Goal: Ask a question

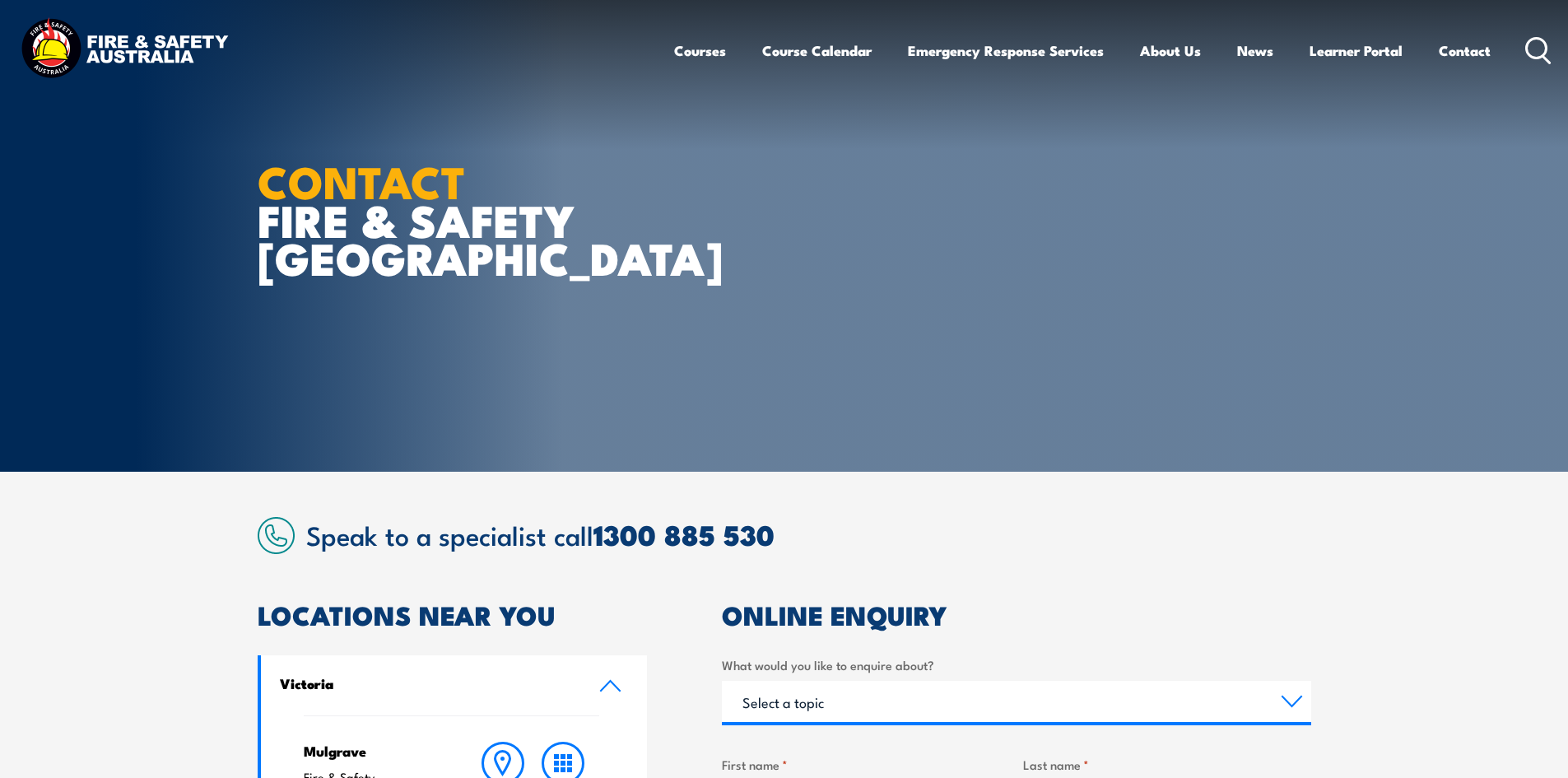
click at [596, 690] on link "Victoria" at bounding box center [454, 685] width 387 height 60
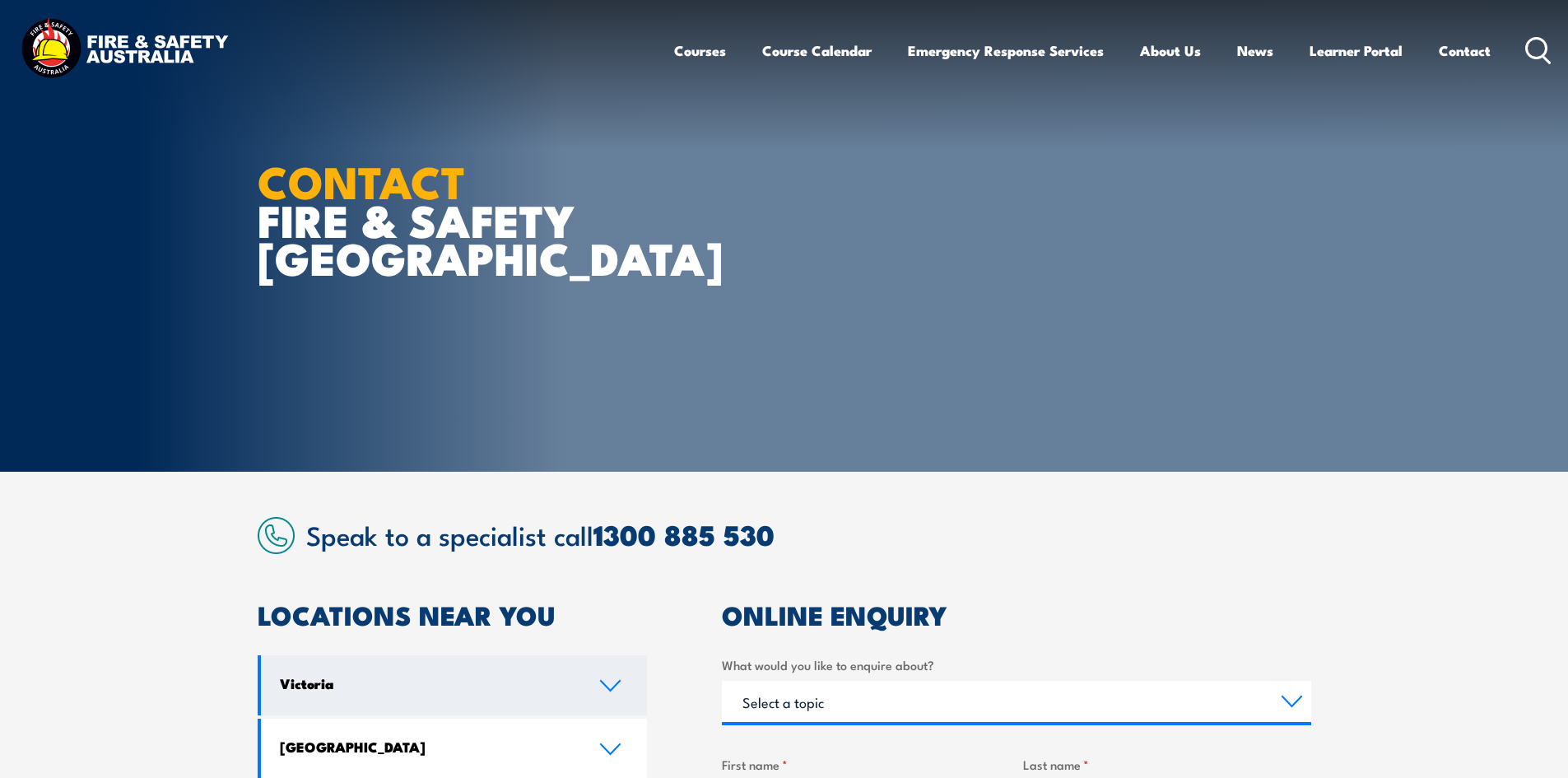
click at [586, 697] on link "Victoria" at bounding box center [454, 685] width 387 height 60
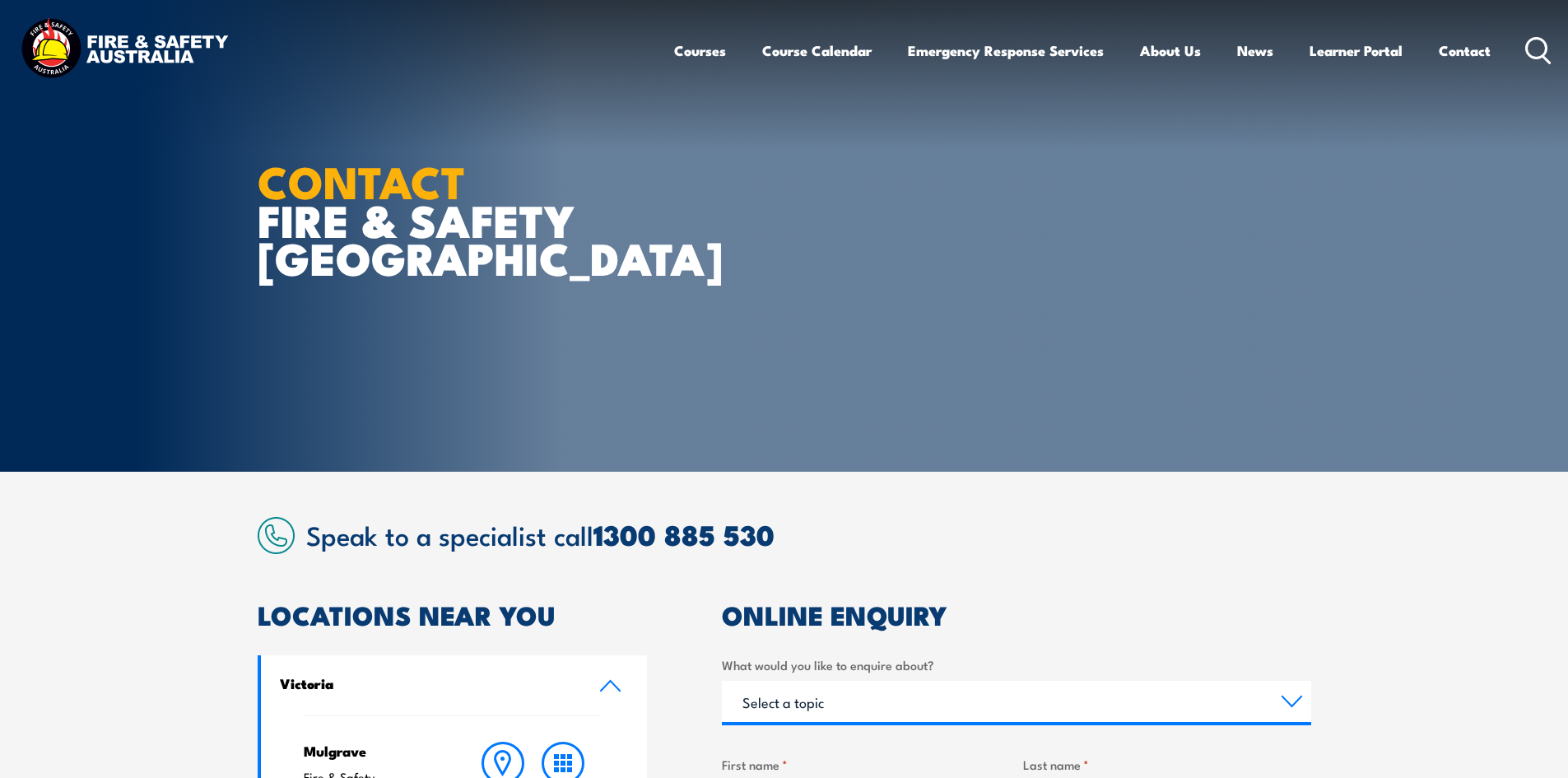
click at [586, 697] on link "Victoria" at bounding box center [454, 685] width 387 height 60
click at [586, 698] on link "Victoria" at bounding box center [454, 685] width 387 height 60
click at [587, 698] on link "Victoria" at bounding box center [454, 685] width 387 height 60
click at [588, 698] on link "Victoria" at bounding box center [454, 685] width 387 height 60
click at [589, 698] on link "Victoria" at bounding box center [454, 685] width 387 height 60
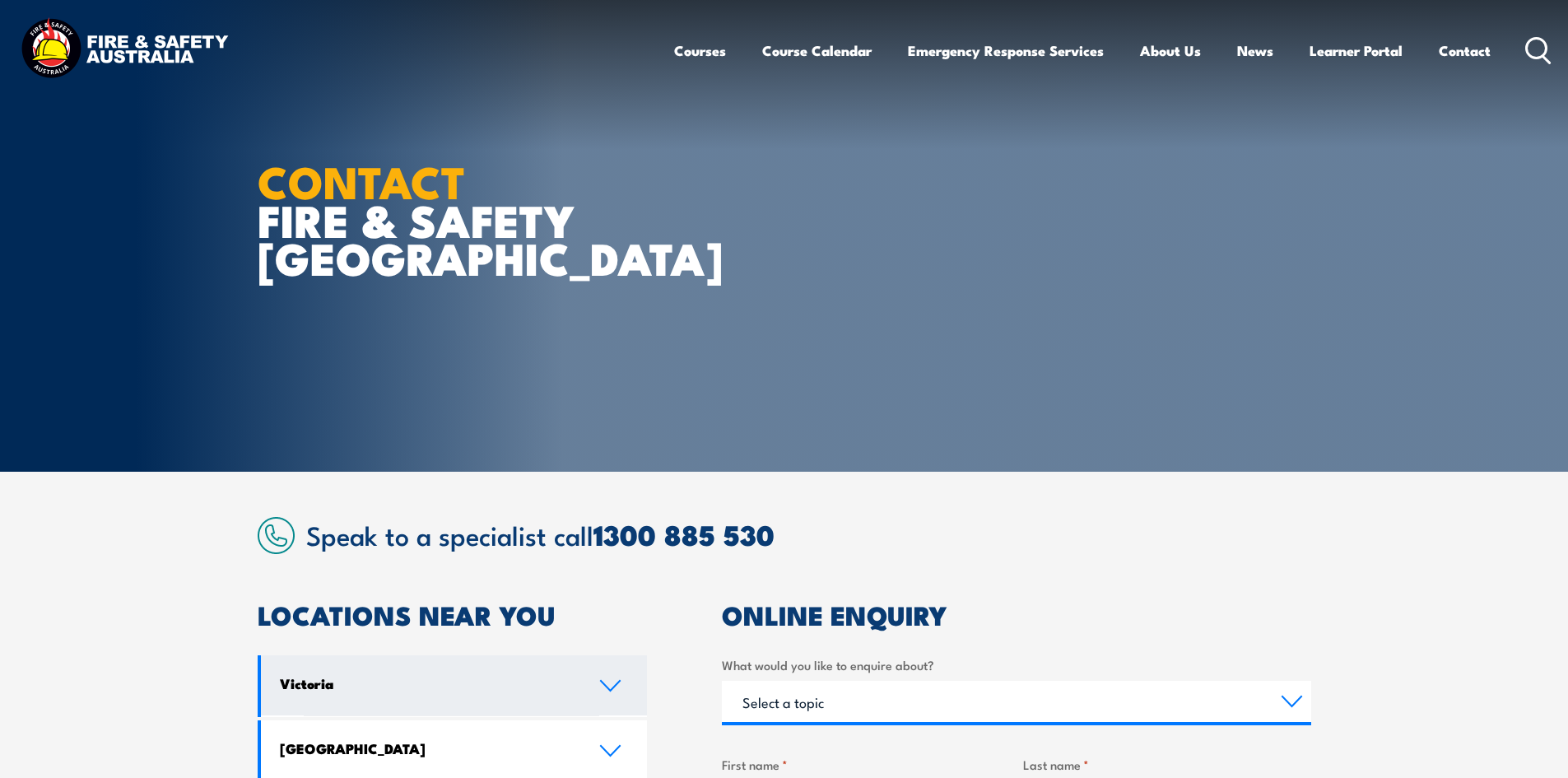
click at [590, 698] on link "Victoria" at bounding box center [454, 685] width 387 height 60
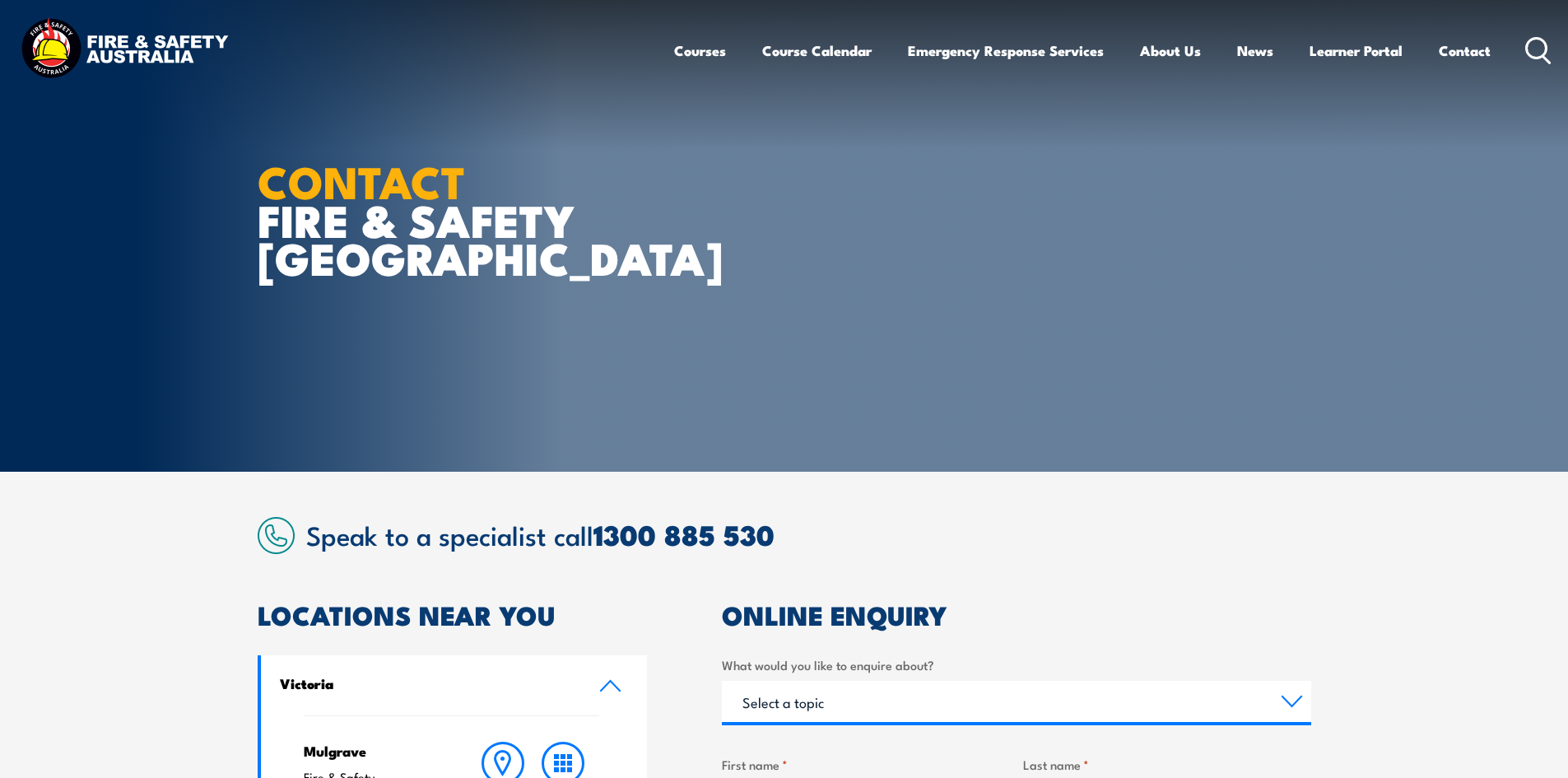
click at [596, 699] on link "Victoria" at bounding box center [454, 685] width 387 height 60
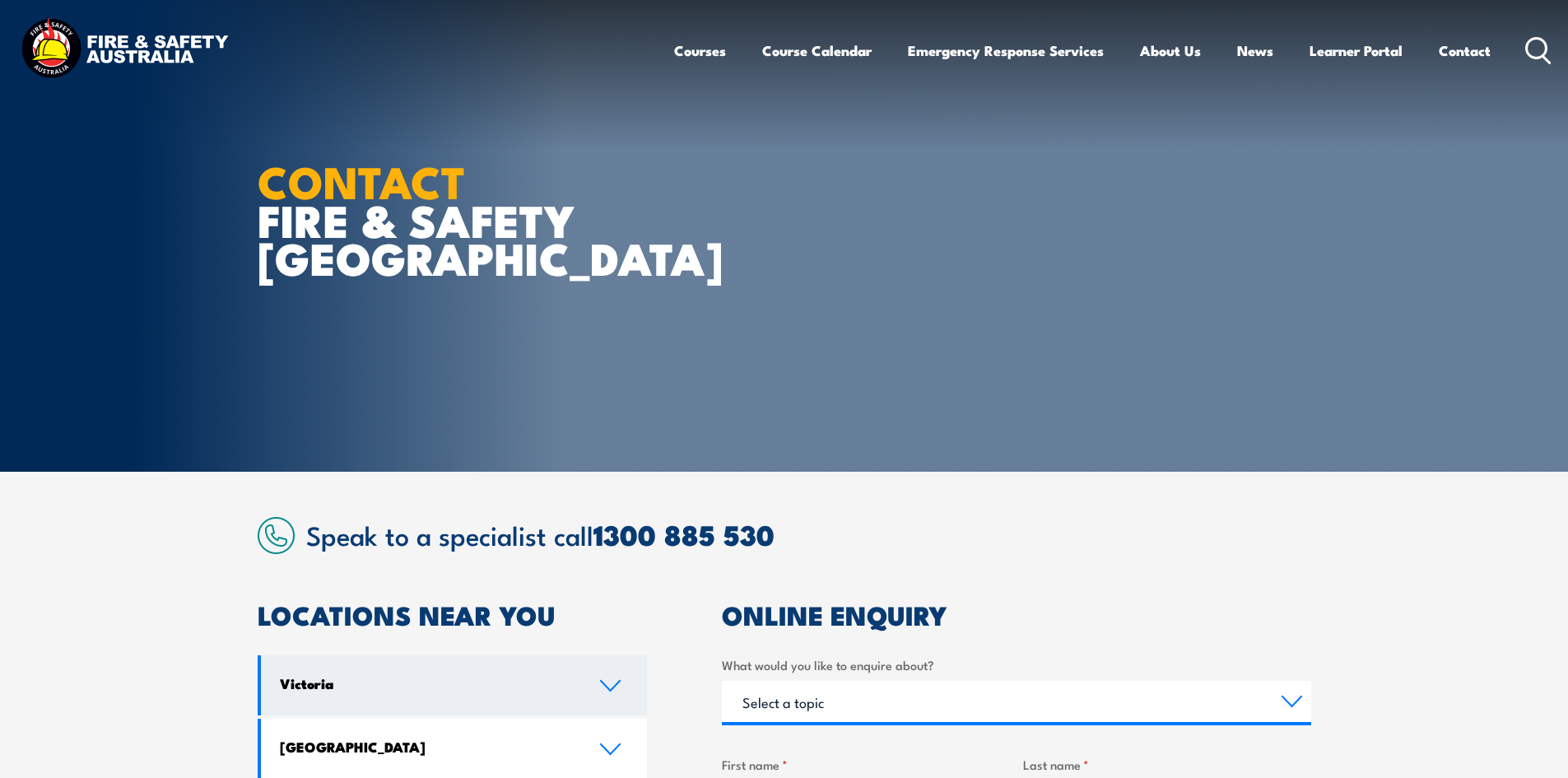
click at [597, 699] on link "Victoria" at bounding box center [454, 685] width 387 height 60
click at [599, 699] on link "Victoria" at bounding box center [454, 685] width 387 height 60
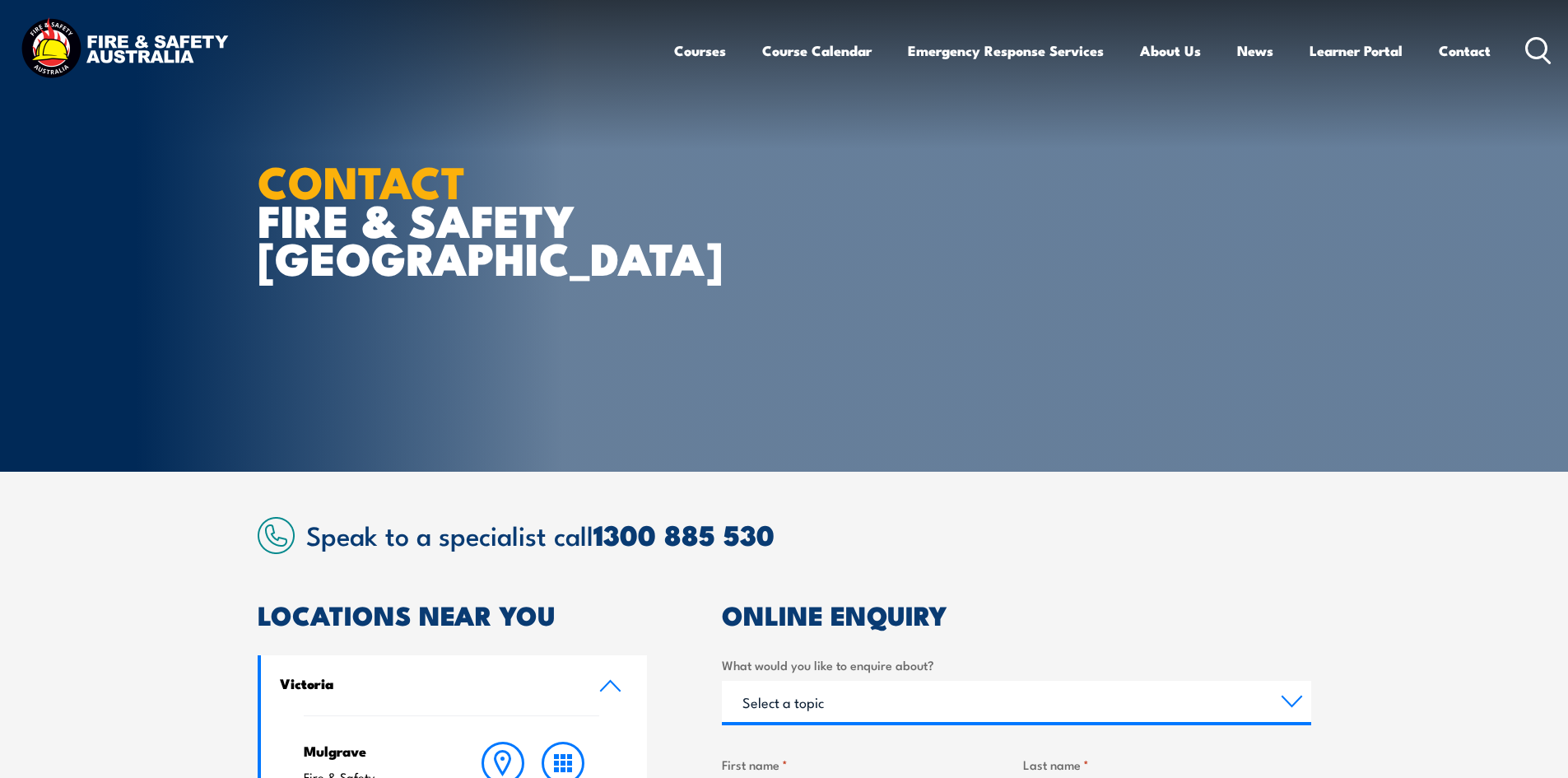
click at [601, 699] on link "Victoria" at bounding box center [454, 685] width 387 height 60
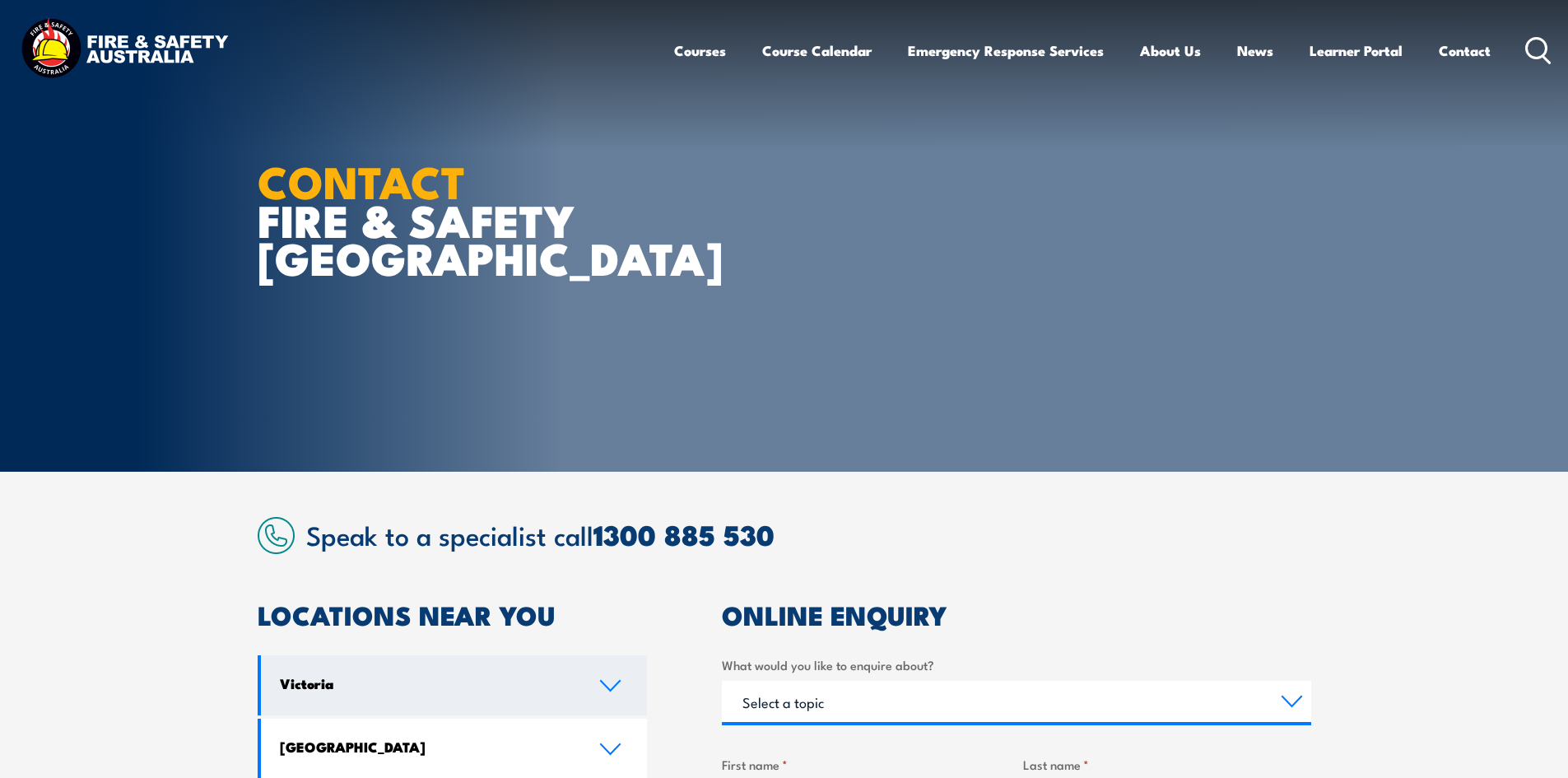
click at [624, 699] on link "Victoria" at bounding box center [454, 685] width 387 height 60
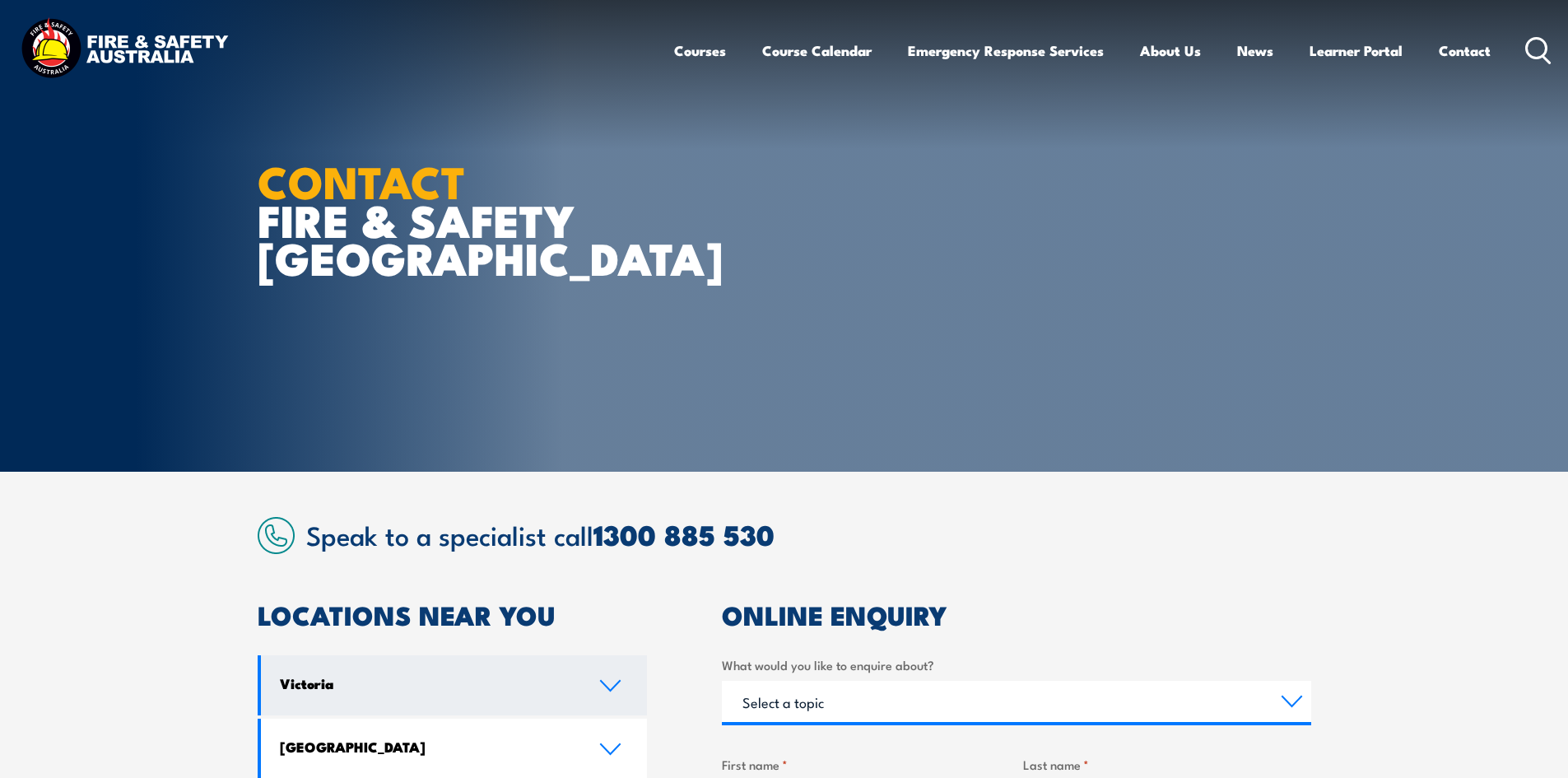
click at [626, 700] on link "Victoria" at bounding box center [454, 685] width 387 height 60
click at [628, 700] on link "Victoria" at bounding box center [454, 685] width 387 height 60
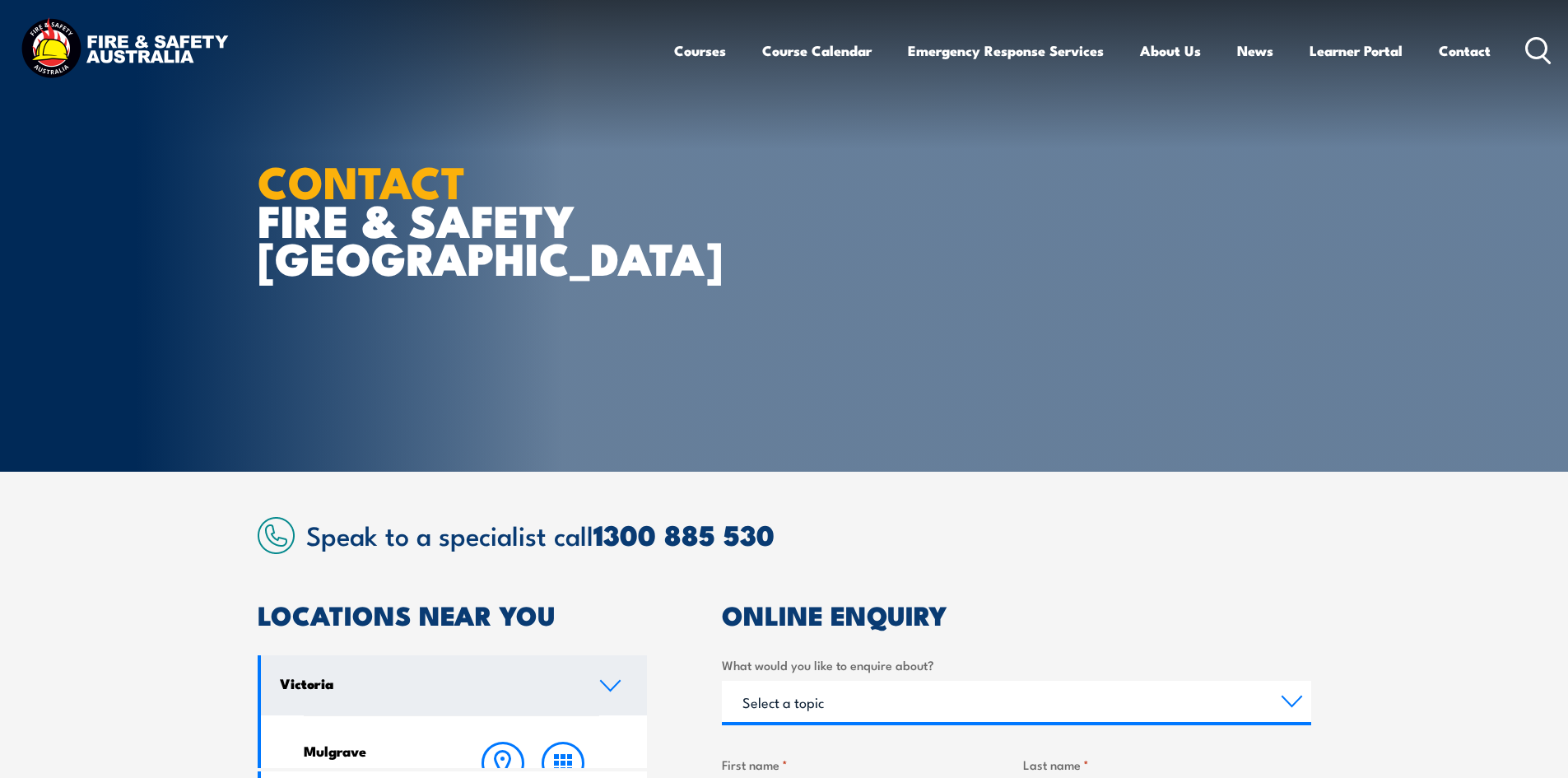
click at [628, 700] on link "Victoria" at bounding box center [454, 685] width 387 height 60
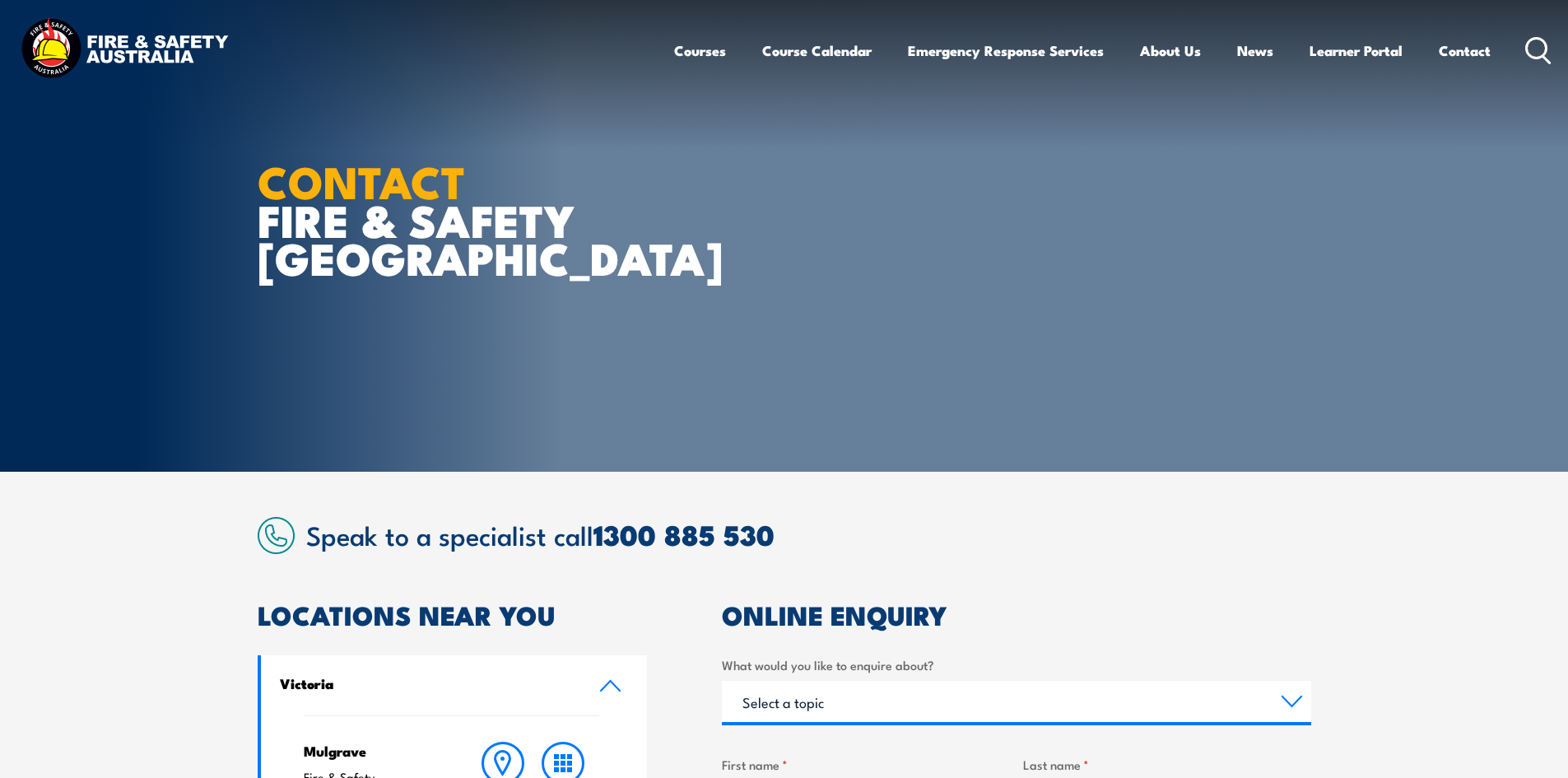
click at [628, 700] on link "Victoria" at bounding box center [454, 685] width 387 height 60
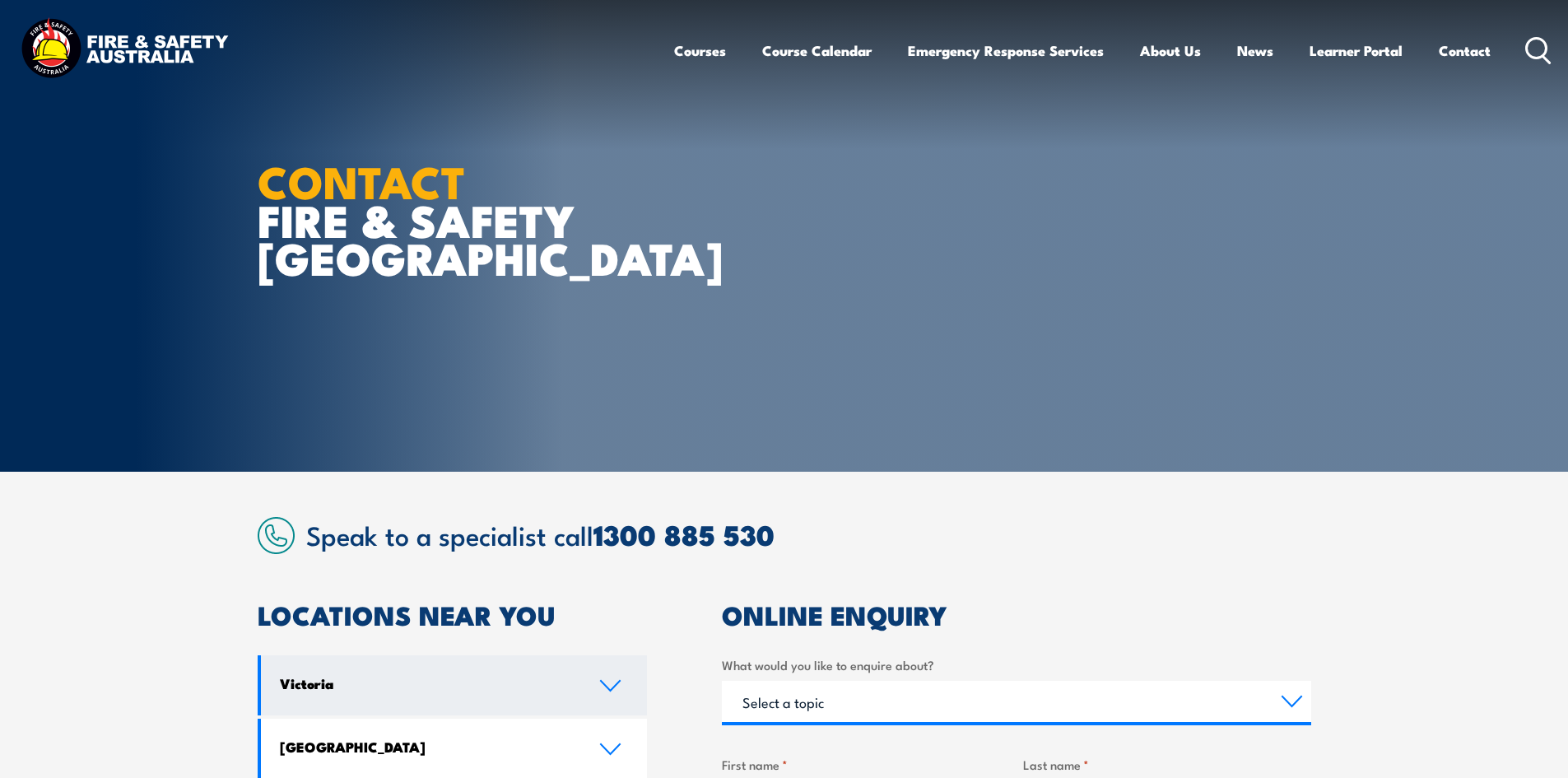
click at [628, 700] on link "Victoria" at bounding box center [454, 685] width 387 height 60
click at [629, 700] on link "Victoria" at bounding box center [454, 685] width 387 height 60
click at [637, 700] on link "Victoria" at bounding box center [454, 685] width 387 height 60
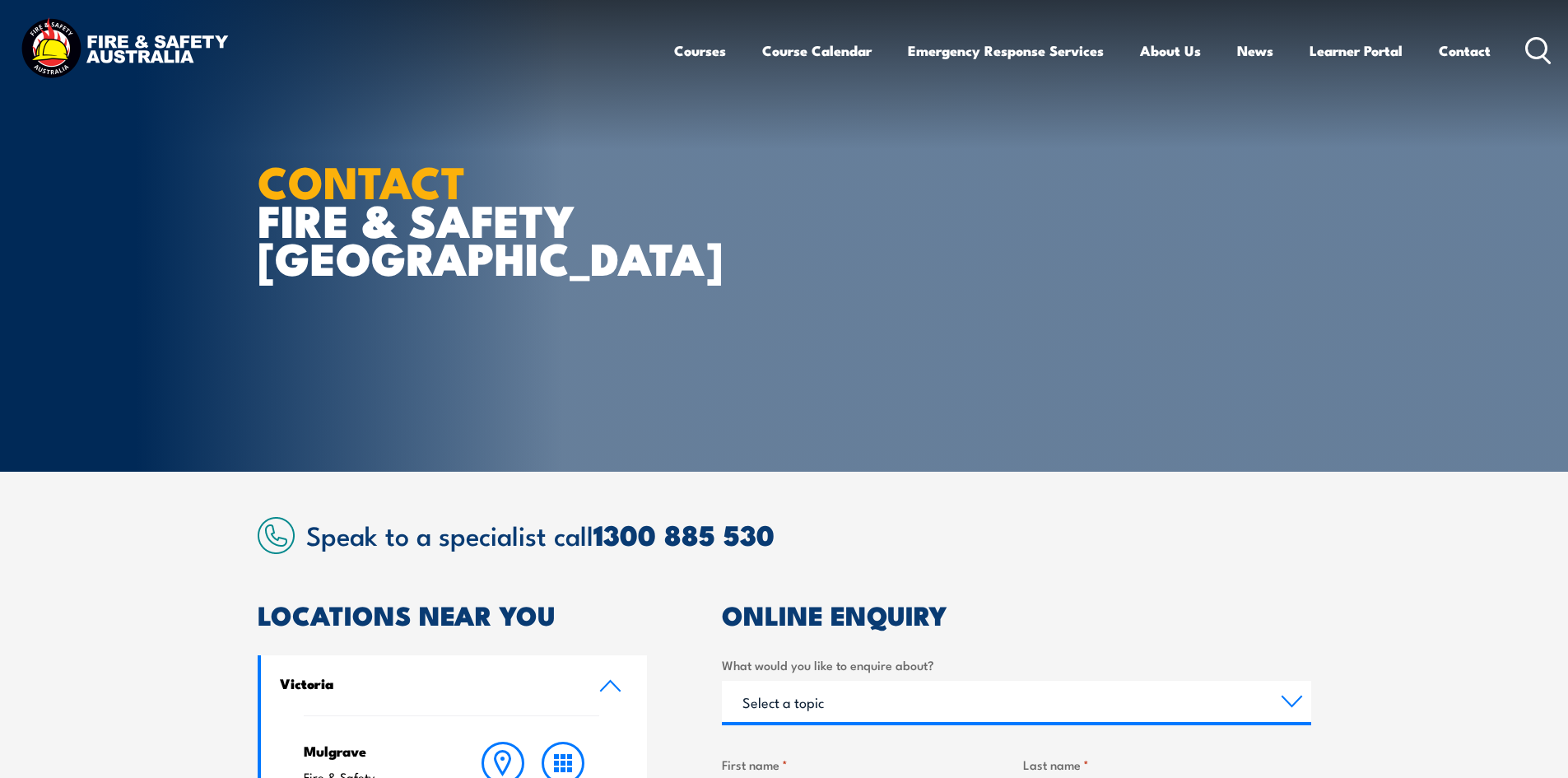
click at [638, 700] on link "Victoria" at bounding box center [454, 685] width 387 height 60
click at [641, 700] on link "Victoria" at bounding box center [454, 685] width 387 height 60
click at [643, 700] on link "Victoria" at bounding box center [454, 685] width 387 height 60
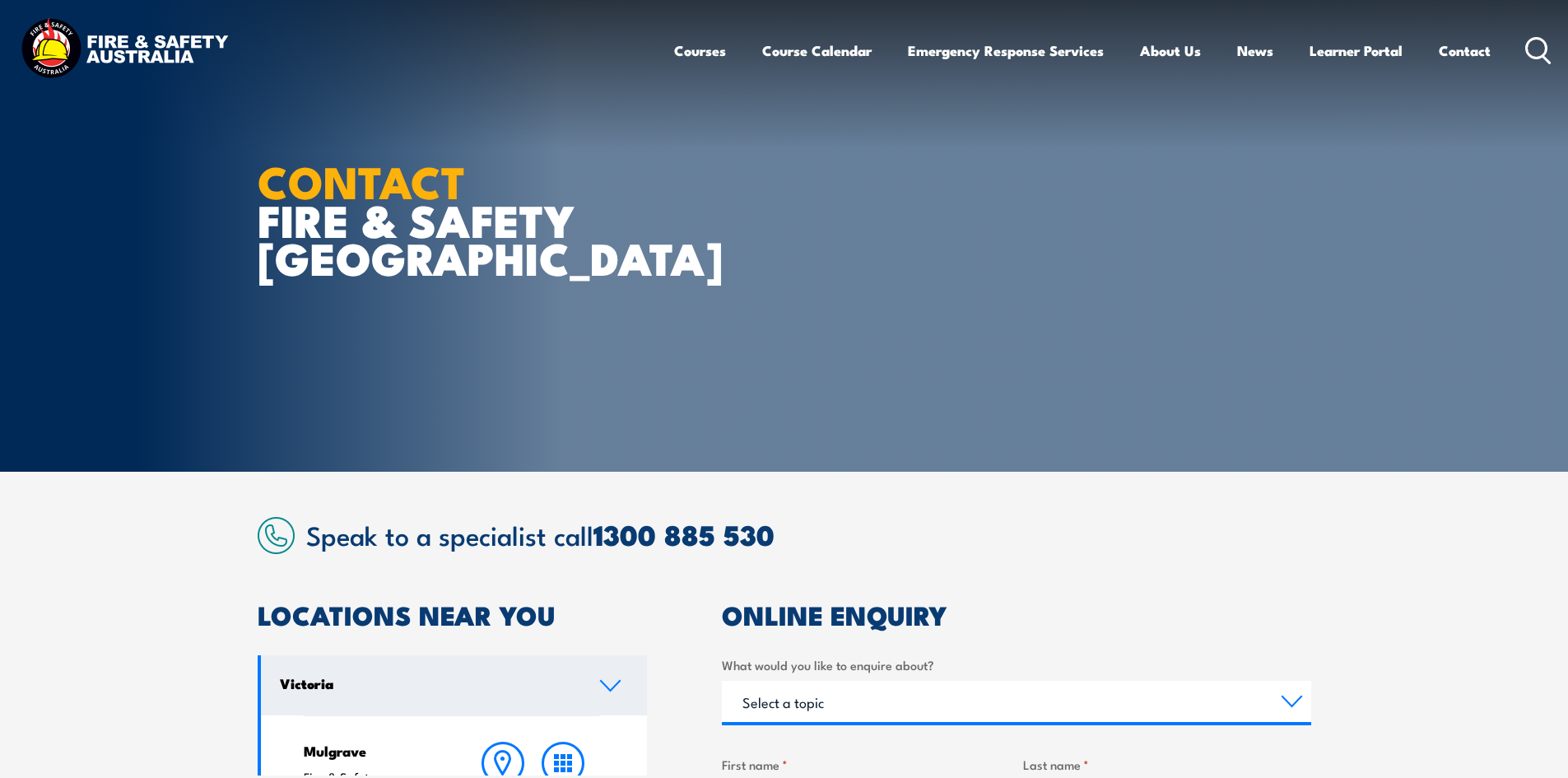
click at [645, 700] on link "Victoria" at bounding box center [454, 685] width 387 height 60
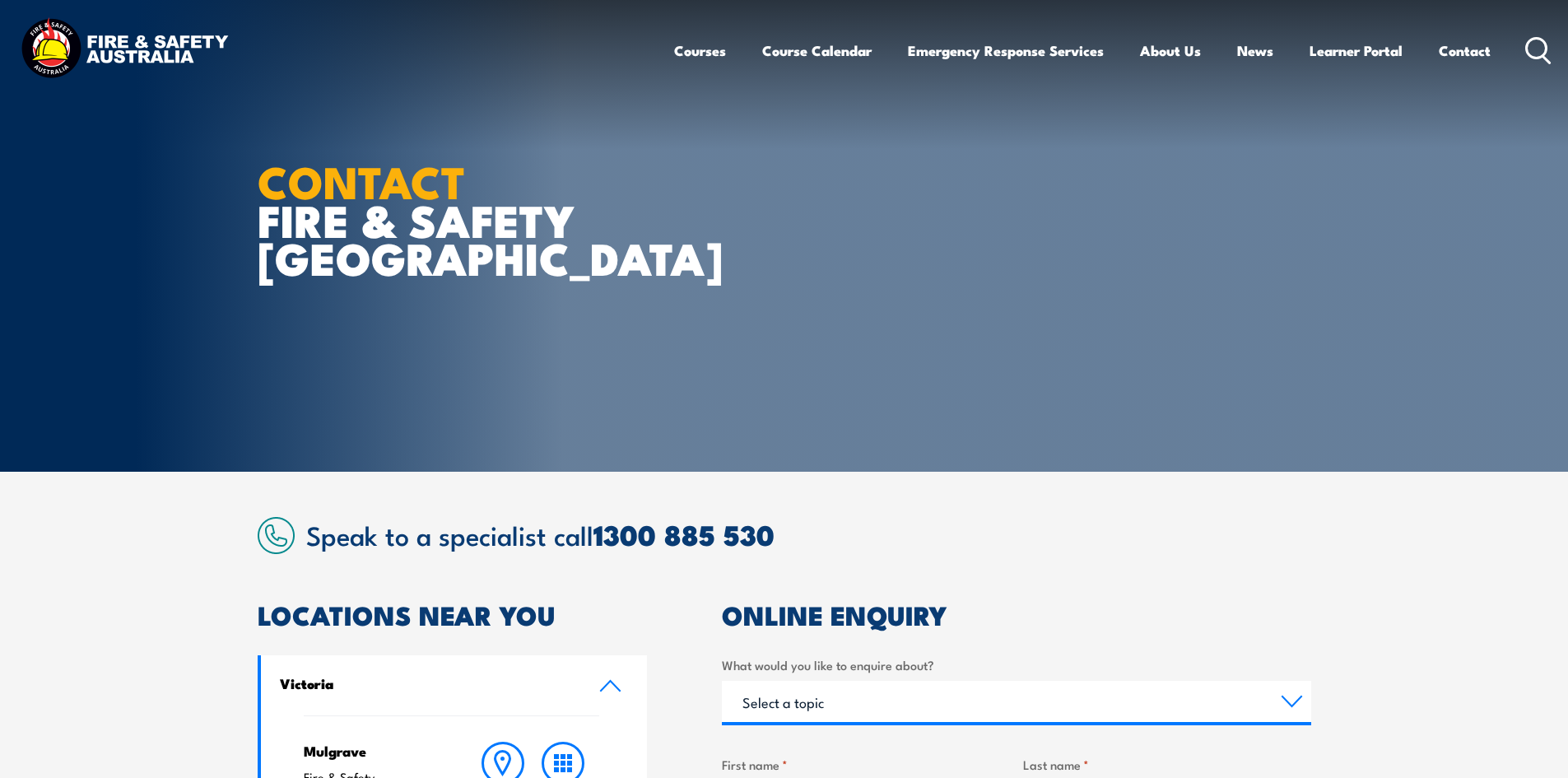
click at [646, 700] on link "Victoria" at bounding box center [454, 685] width 387 height 60
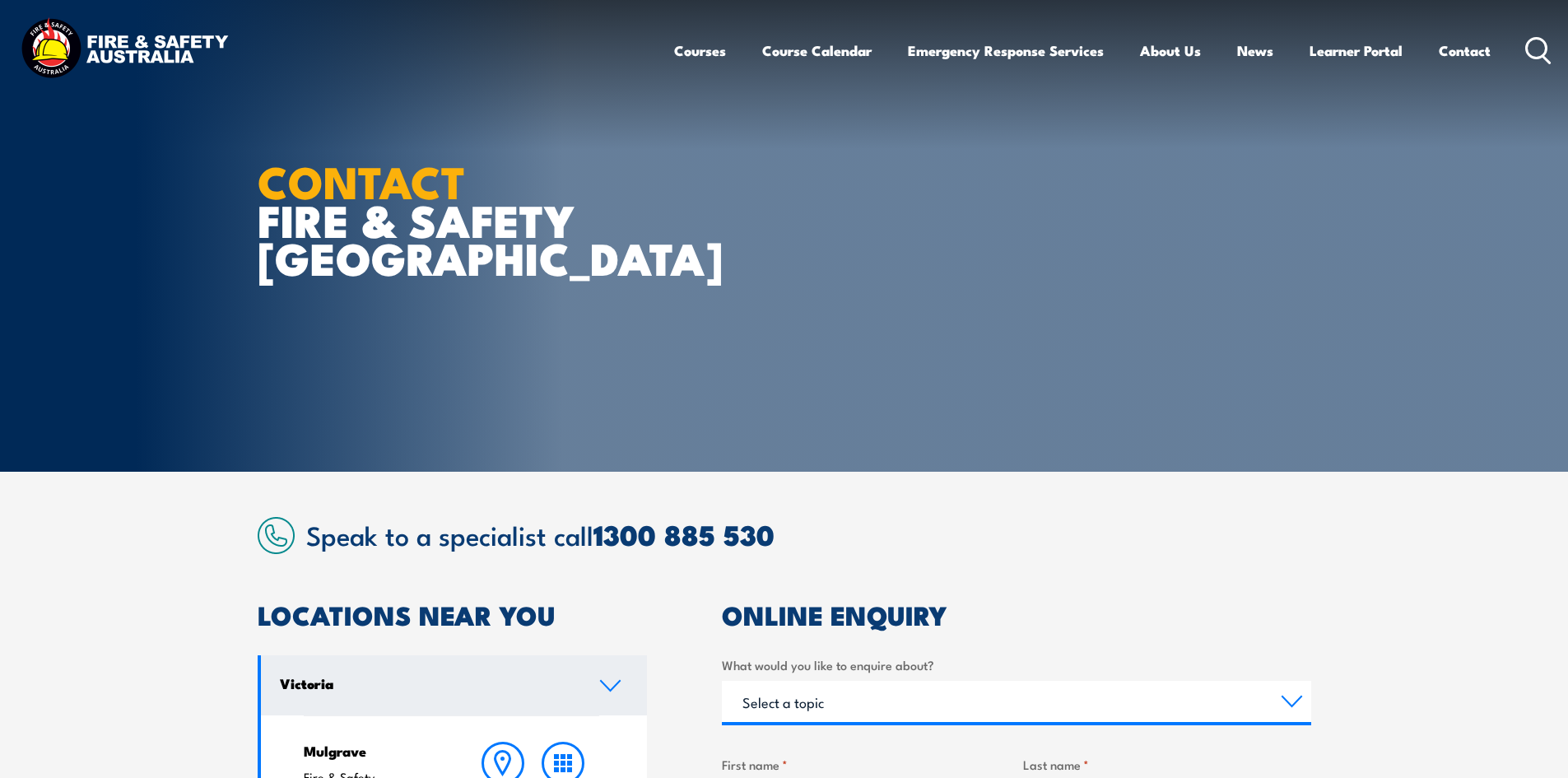
click at [646, 700] on link "Victoria" at bounding box center [454, 685] width 387 height 60
click at [647, 700] on link "Victoria" at bounding box center [454, 685] width 387 height 60
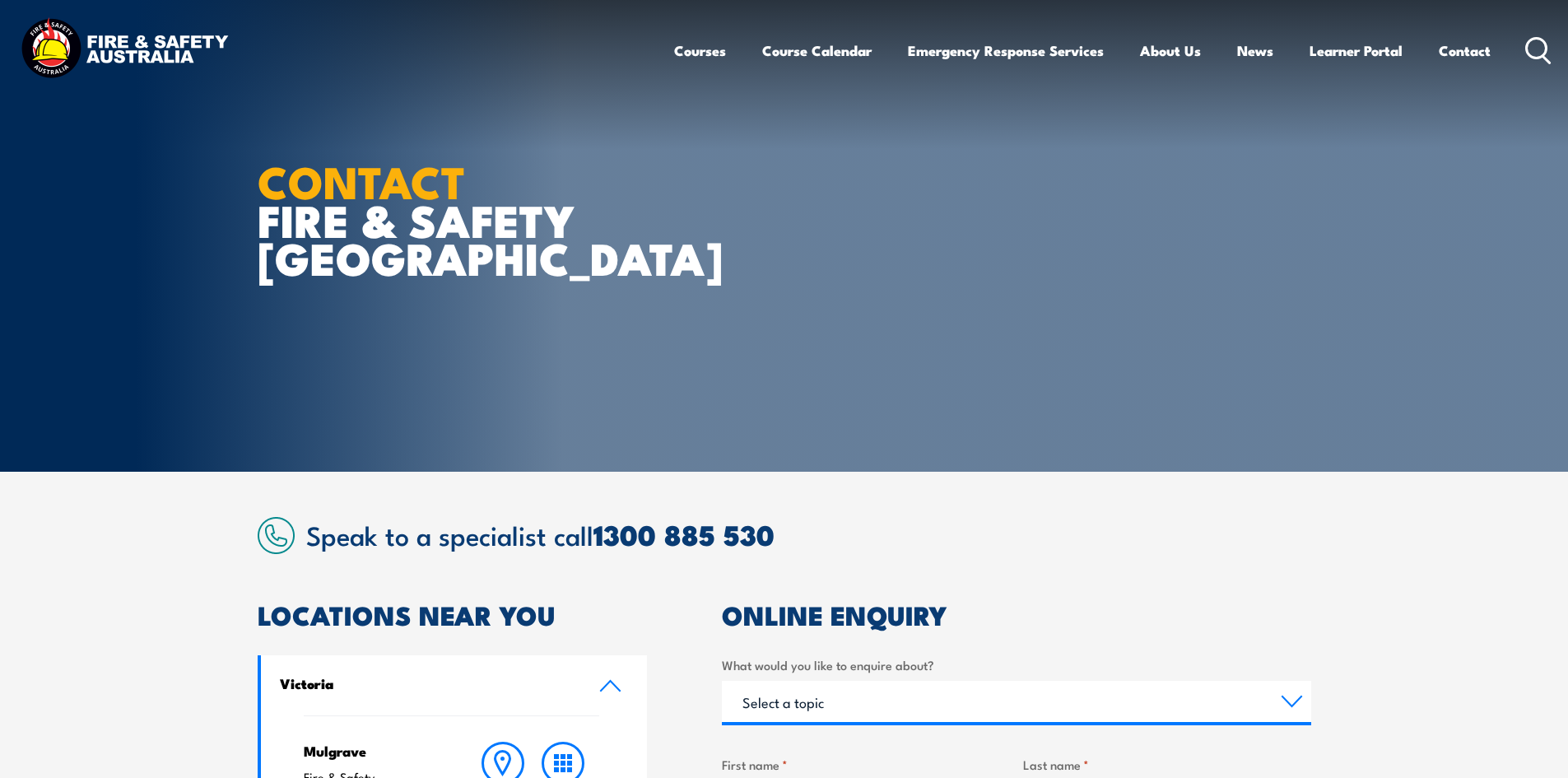
click at [647, 700] on link "Victoria" at bounding box center [454, 685] width 387 height 60
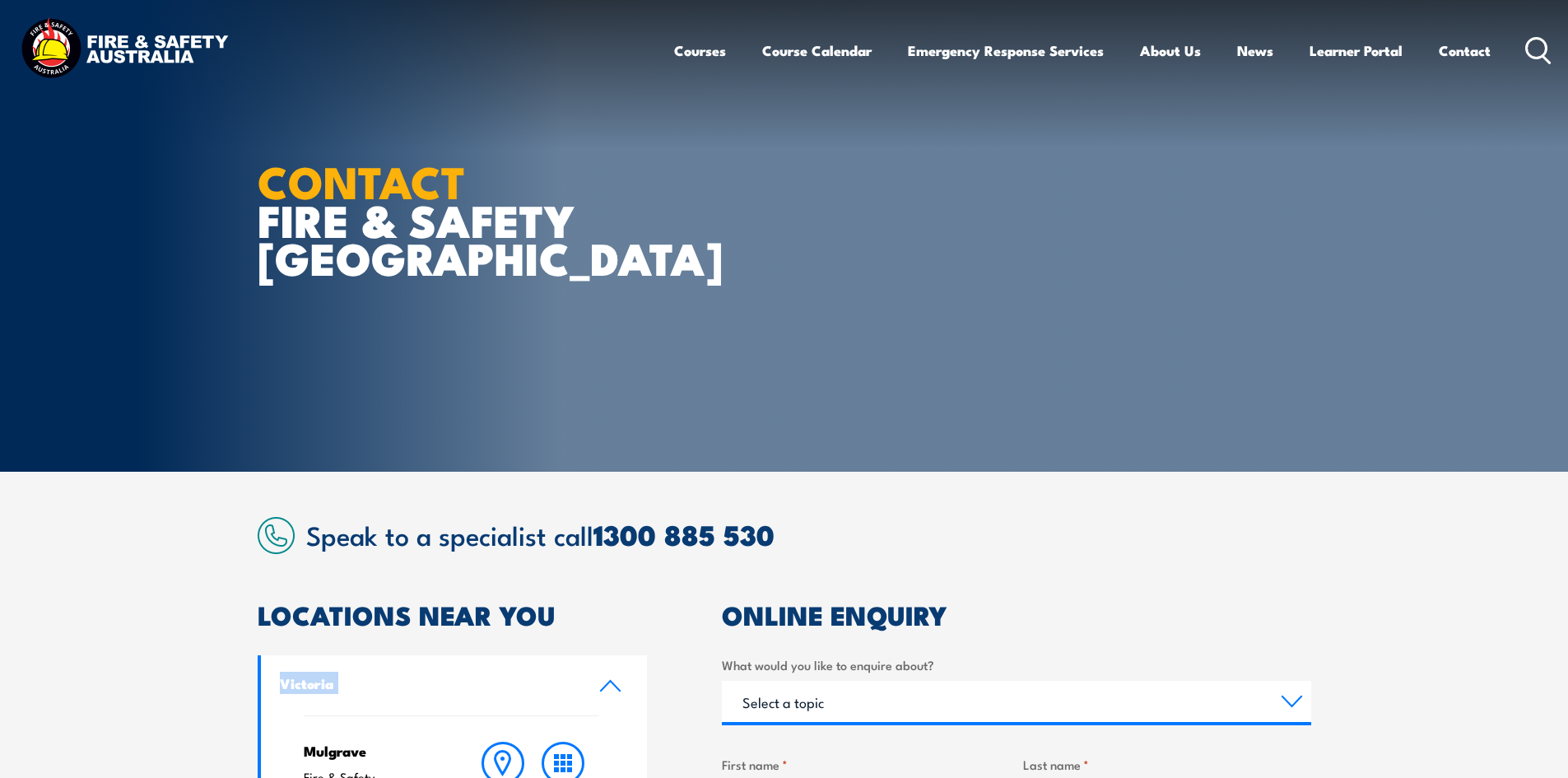
click at [647, 700] on link "Victoria" at bounding box center [454, 685] width 387 height 60
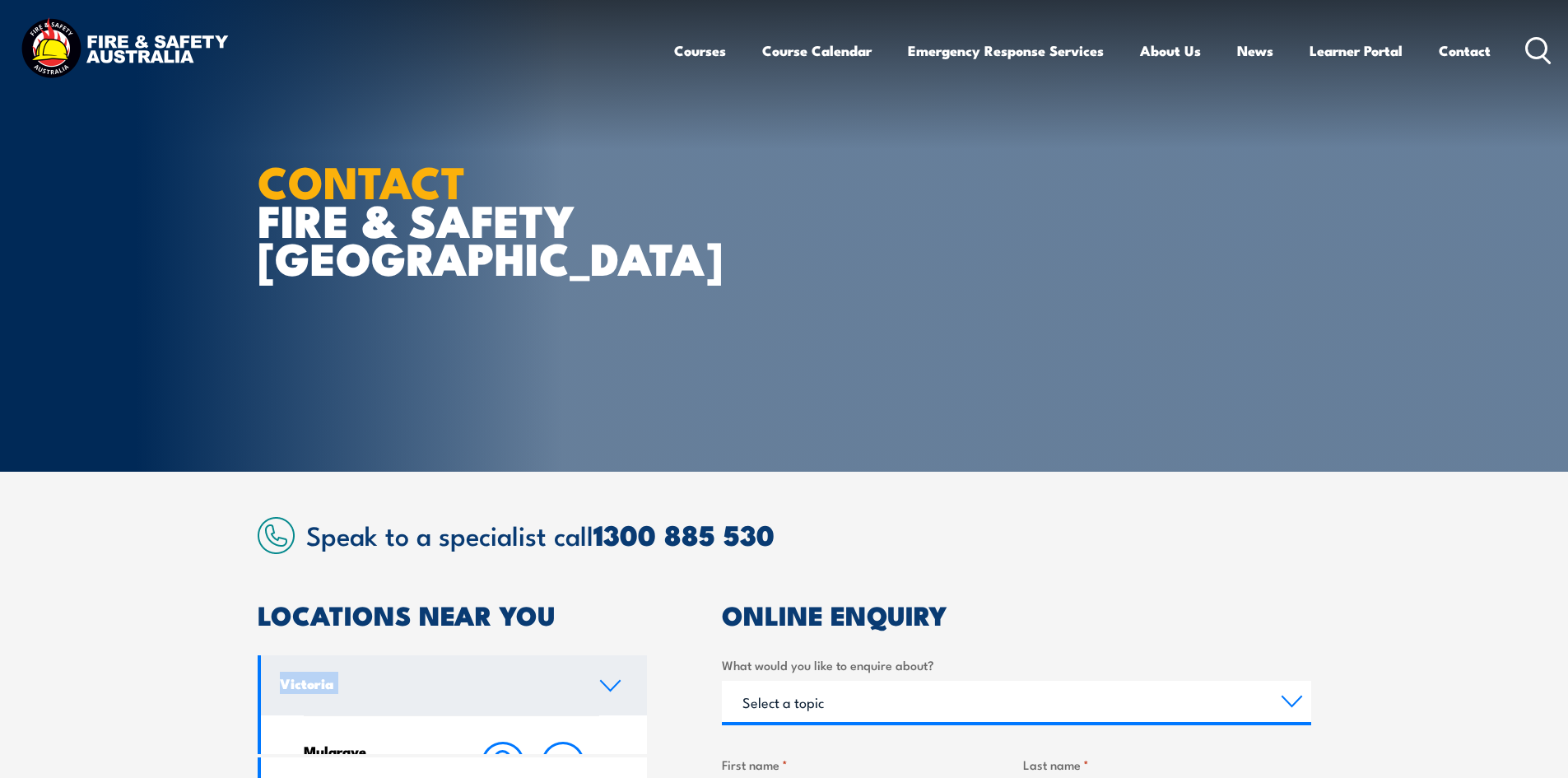
click at [647, 700] on link "Victoria" at bounding box center [454, 685] width 387 height 60
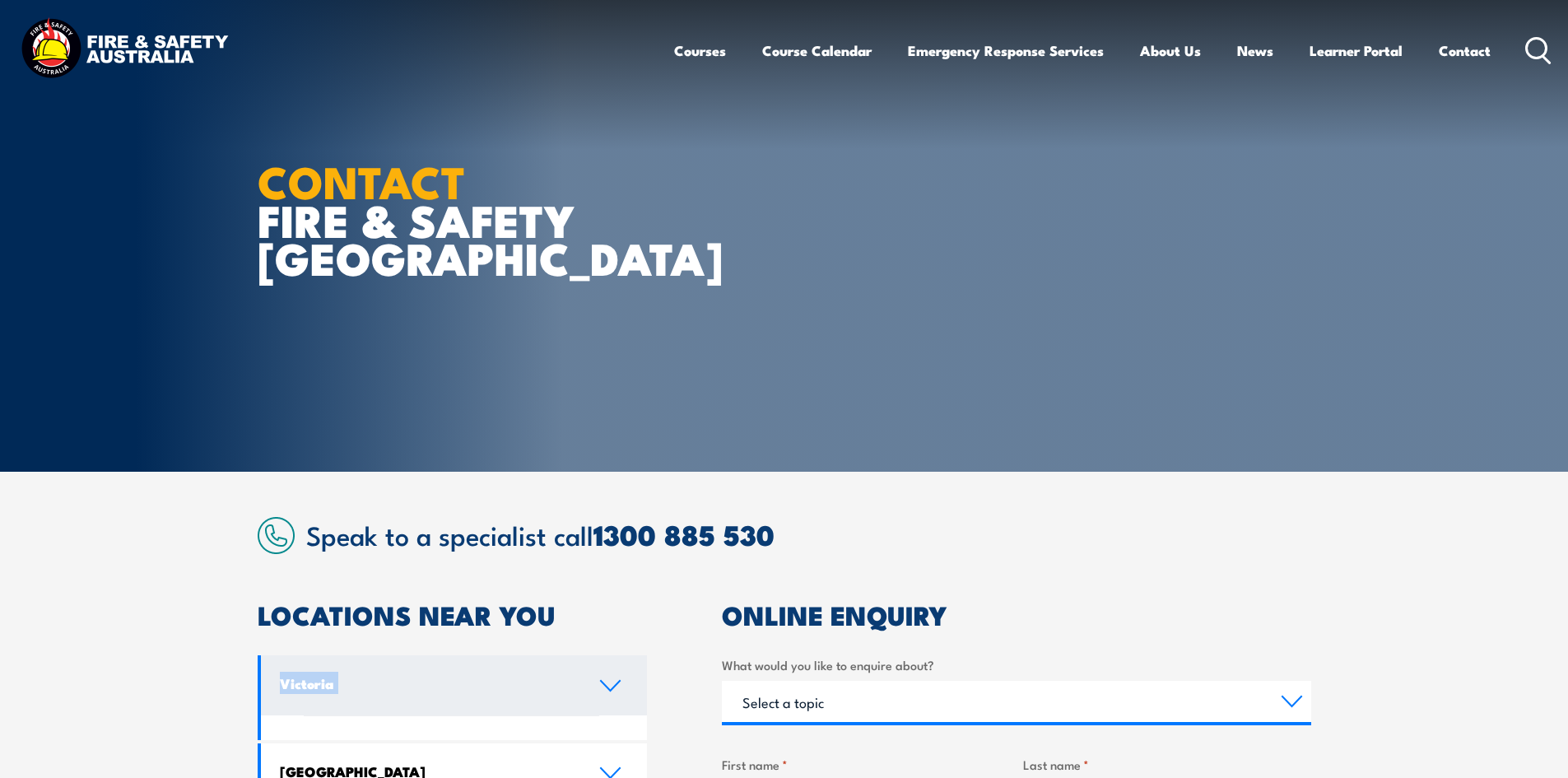
click at [647, 700] on link "Victoria" at bounding box center [454, 685] width 387 height 60
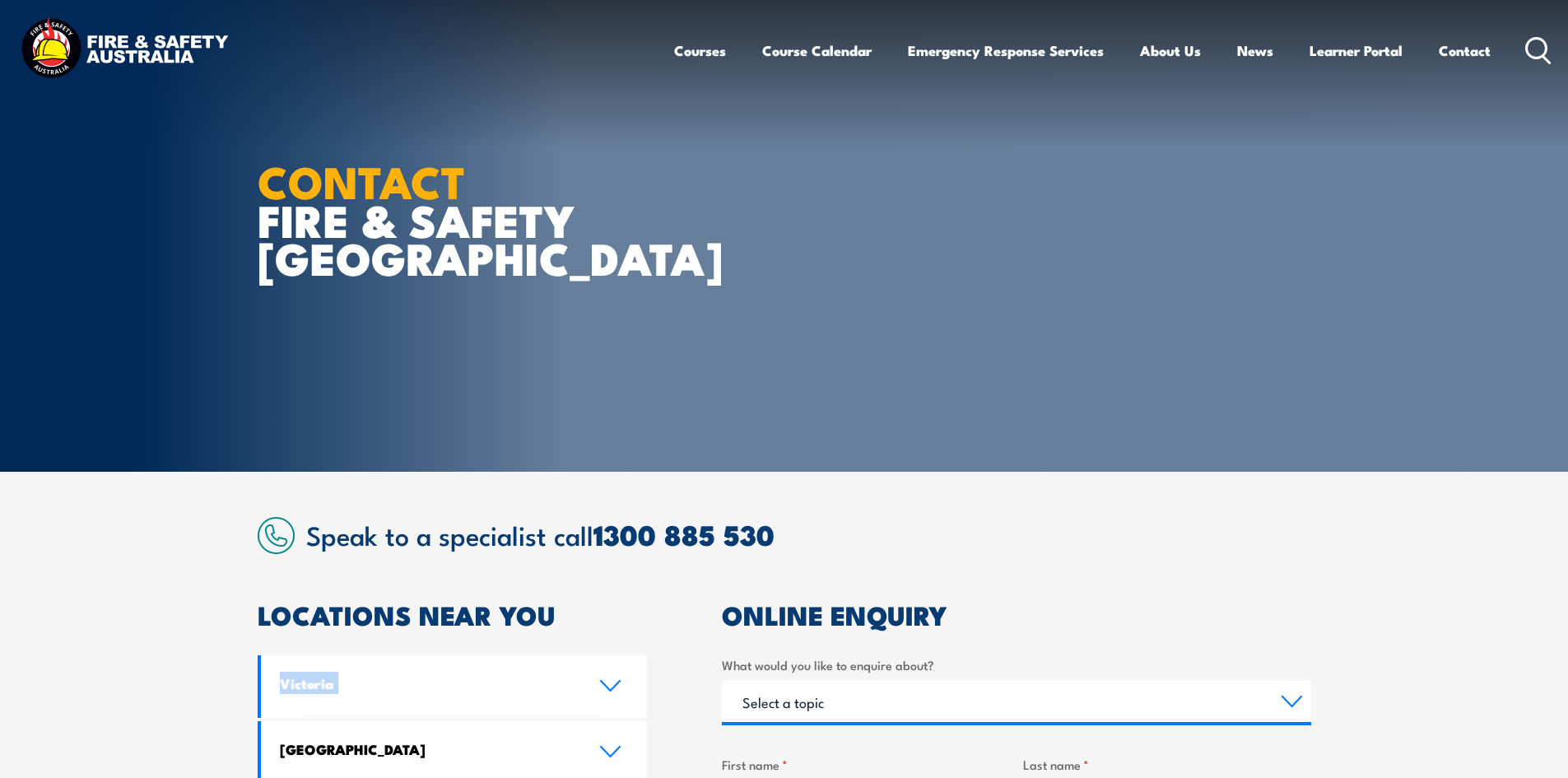
click at [647, 702] on link "Victoria" at bounding box center [454, 685] width 387 height 60
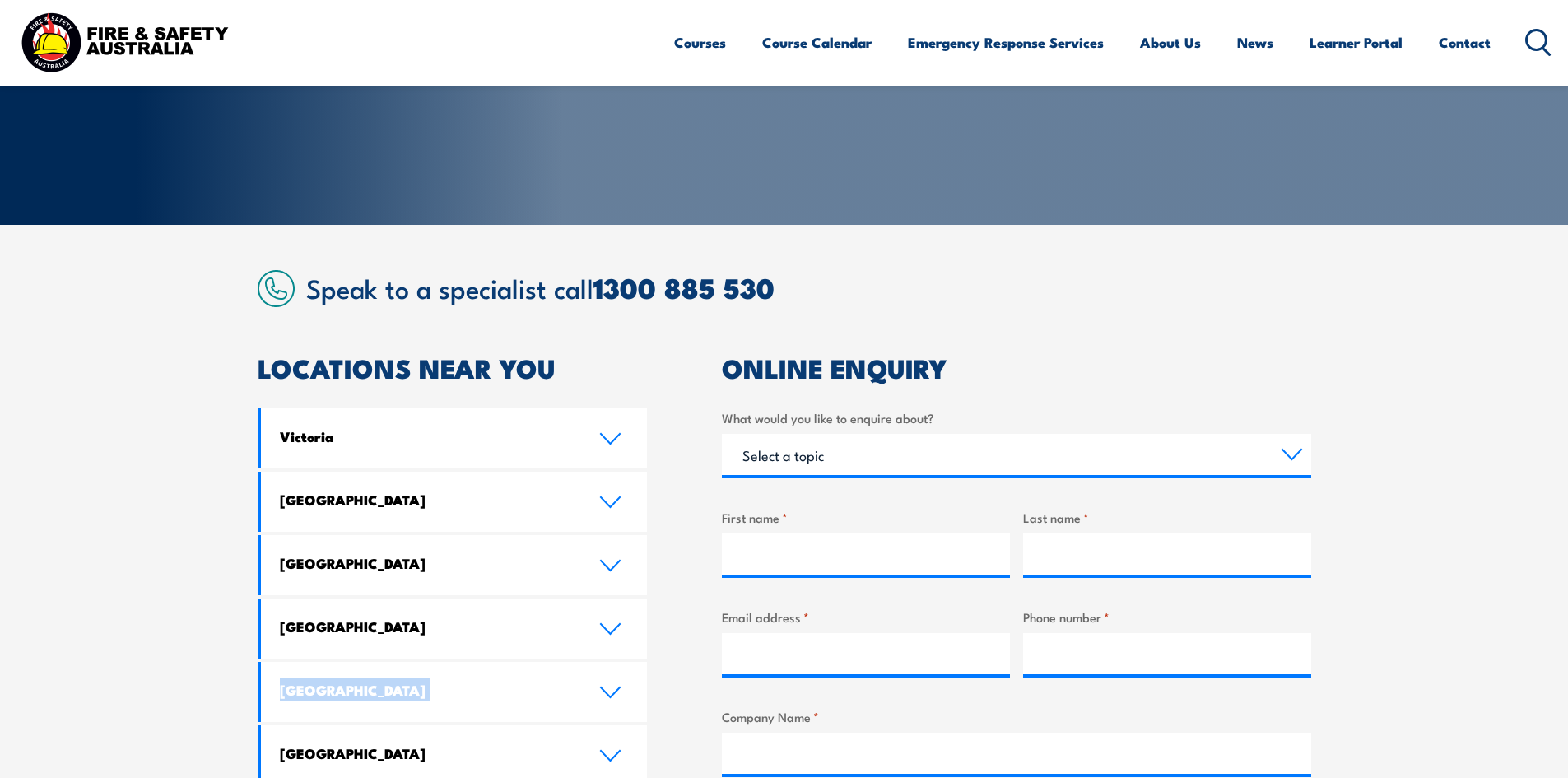
click at [652, 703] on div "LOCATIONS NEAR YOU [GEOGRAPHIC_DATA][PERSON_NAME] Fire & Safety [GEOGRAPHIC_DAT…" at bounding box center [785, 783] width 1054 height 856
click at [653, 701] on div "LOCATIONS NEAR YOU [GEOGRAPHIC_DATA][PERSON_NAME] Fire & Safety [GEOGRAPHIC_DAT…" at bounding box center [785, 783] width 1054 height 856
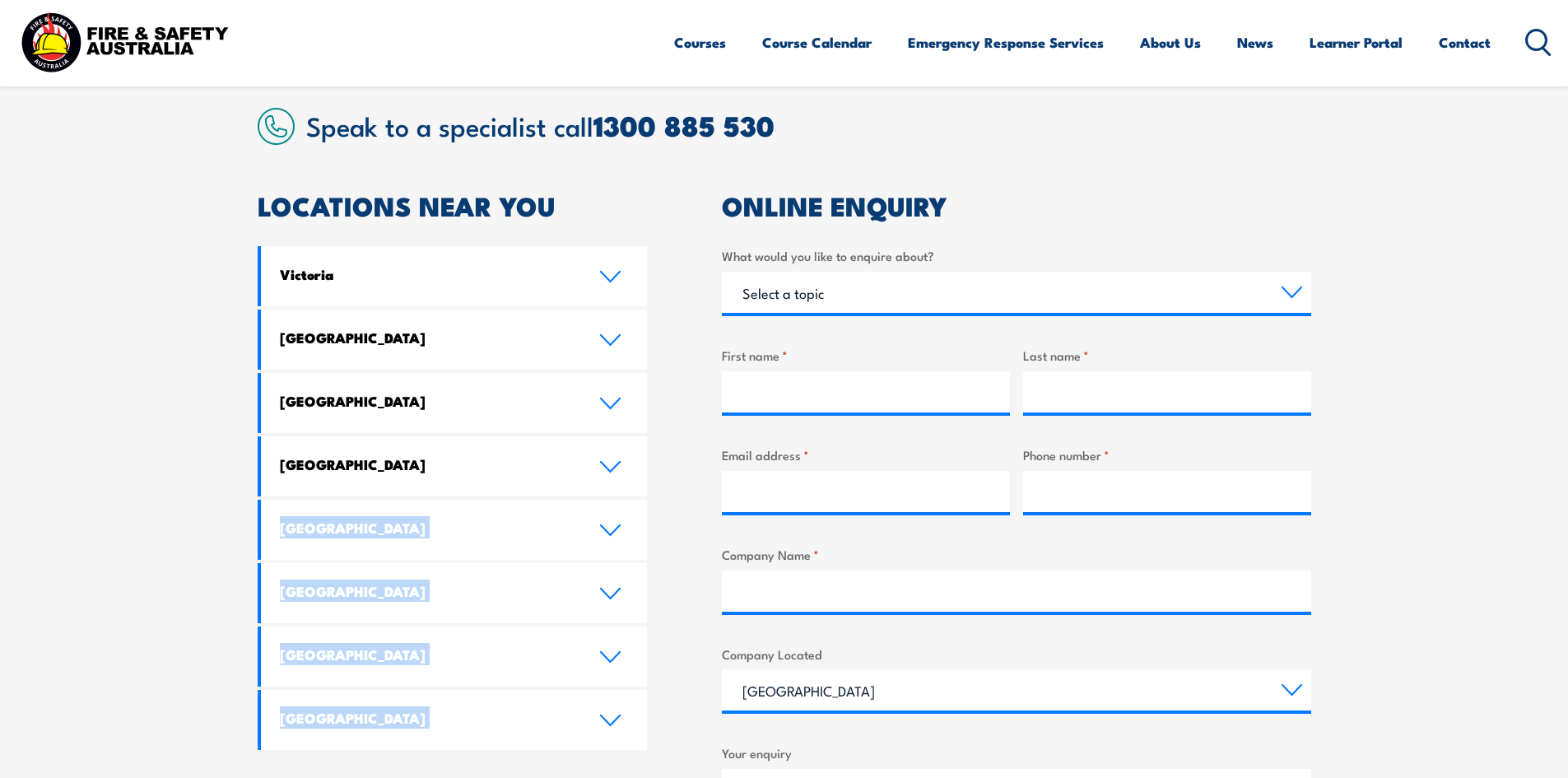
scroll to position [411, 0]
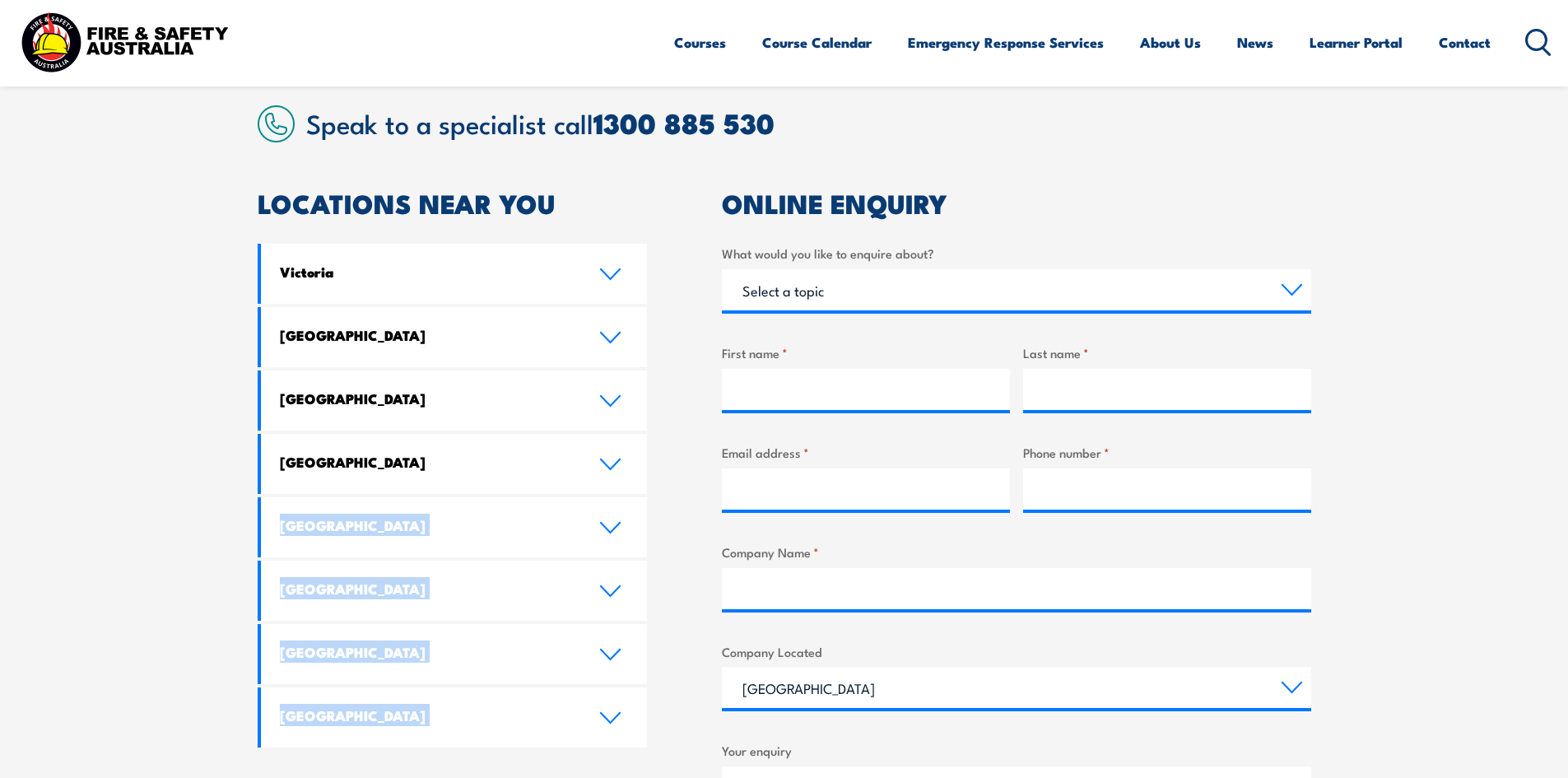
click at [658, 704] on div "LOCATIONS NEAR YOU [GEOGRAPHIC_DATA][PERSON_NAME] Fire & Safety [GEOGRAPHIC_DAT…" at bounding box center [785, 619] width 1054 height 856
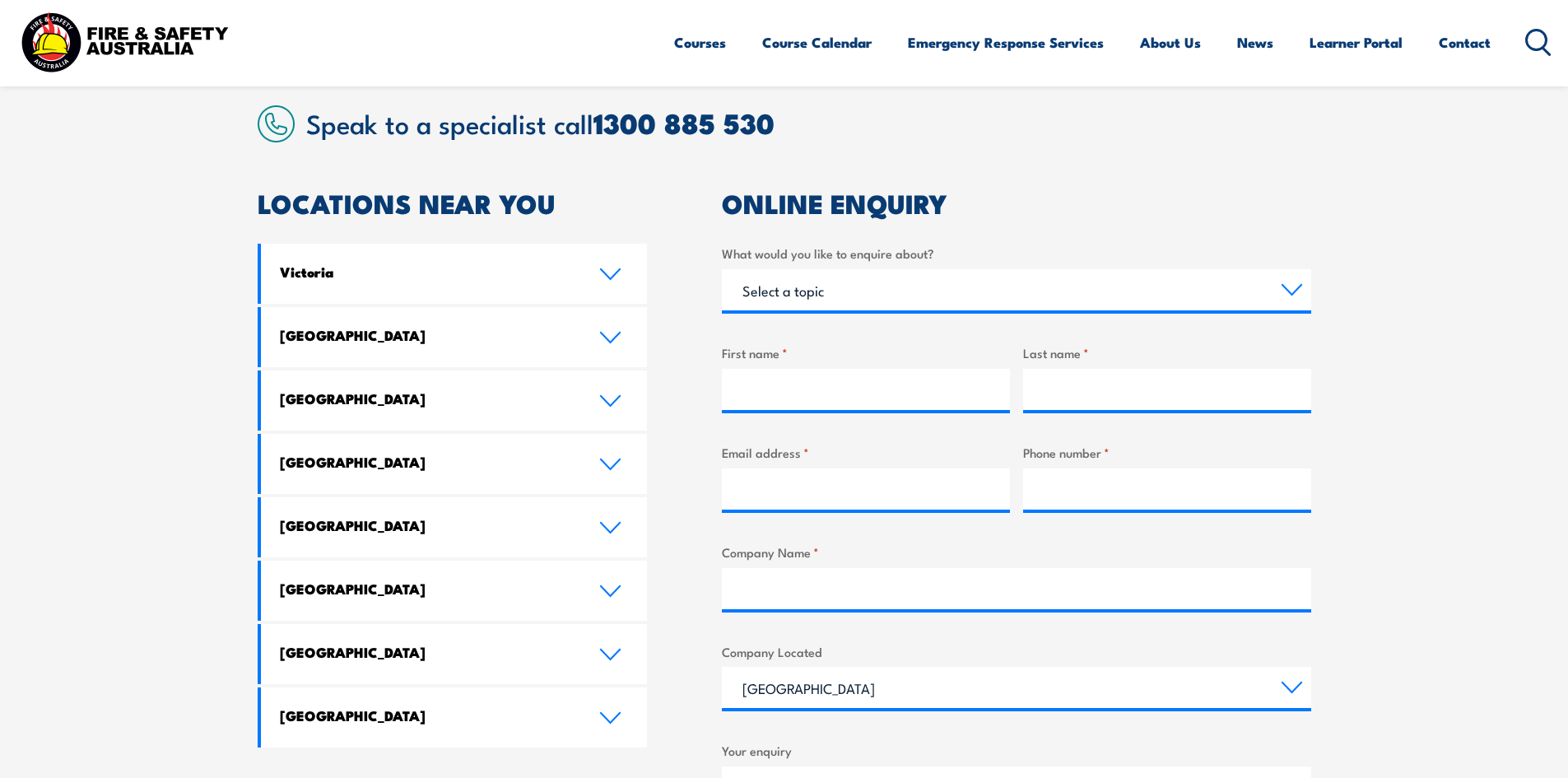
click at [649, 693] on div "LOCATIONS NEAR YOU [GEOGRAPHIC_DATA][PERSON_NAME] Fire & Safety [GEOGRAPHIC_DAT…" at bounding box center [785, 619] width 1054 height 856
click at [648, 694] on div "LOCATIONS NEAR YOU [GEOGRAPHIC_DATA][PERSON_NAME] Fire & Safety [GEOGRAPHIC_DAT…" at bounding box center [785, 619] width 1054 height 856
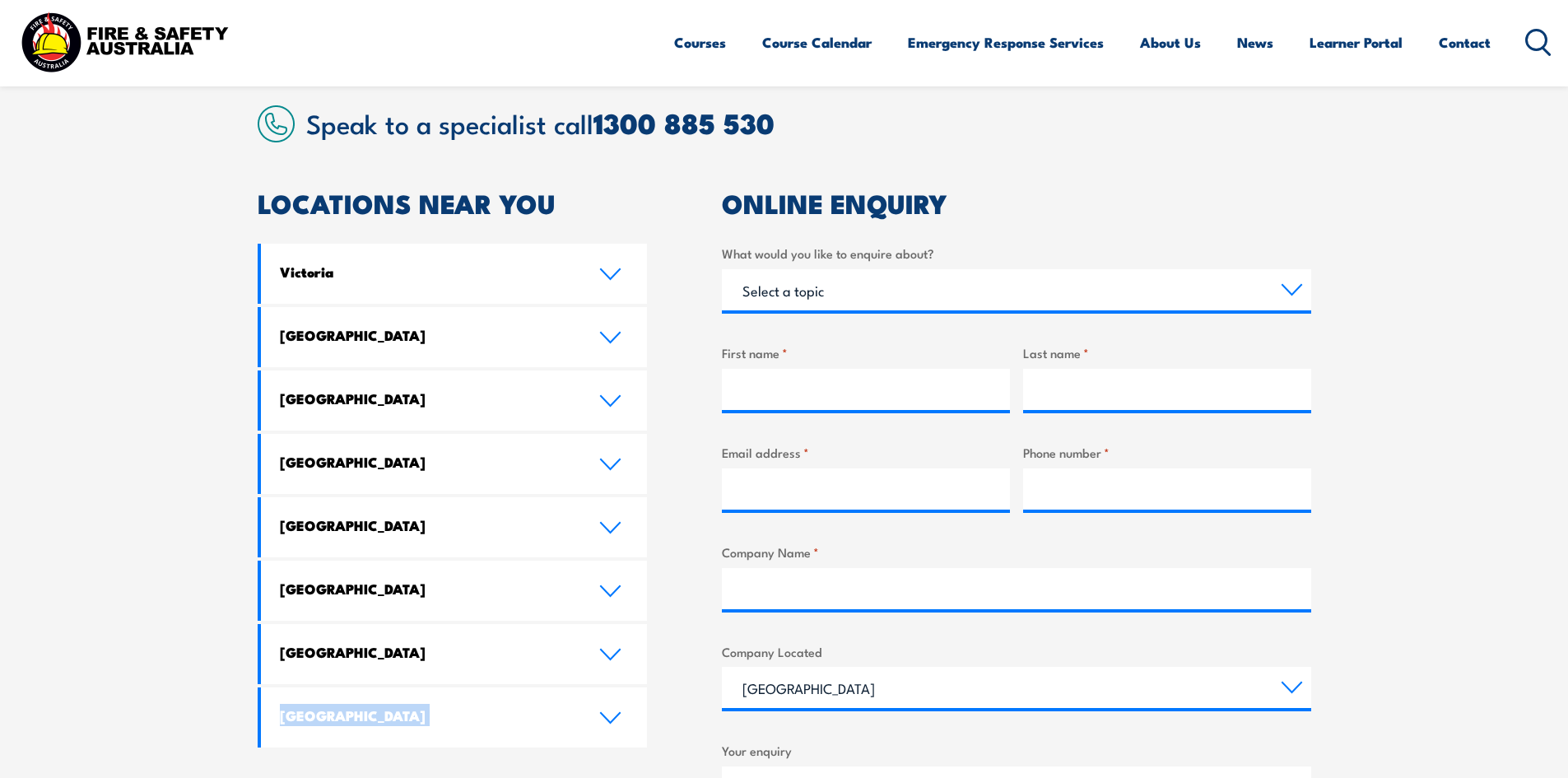
click at [648, 694] on div "LOCATIONS NEAR YOU [GEOGRAPHIC_DATA][PERSON_NAME] Fire & Safety [GEOGRAPHIC_DAT…" at bounding box center [785, 619] width 1054 height 856
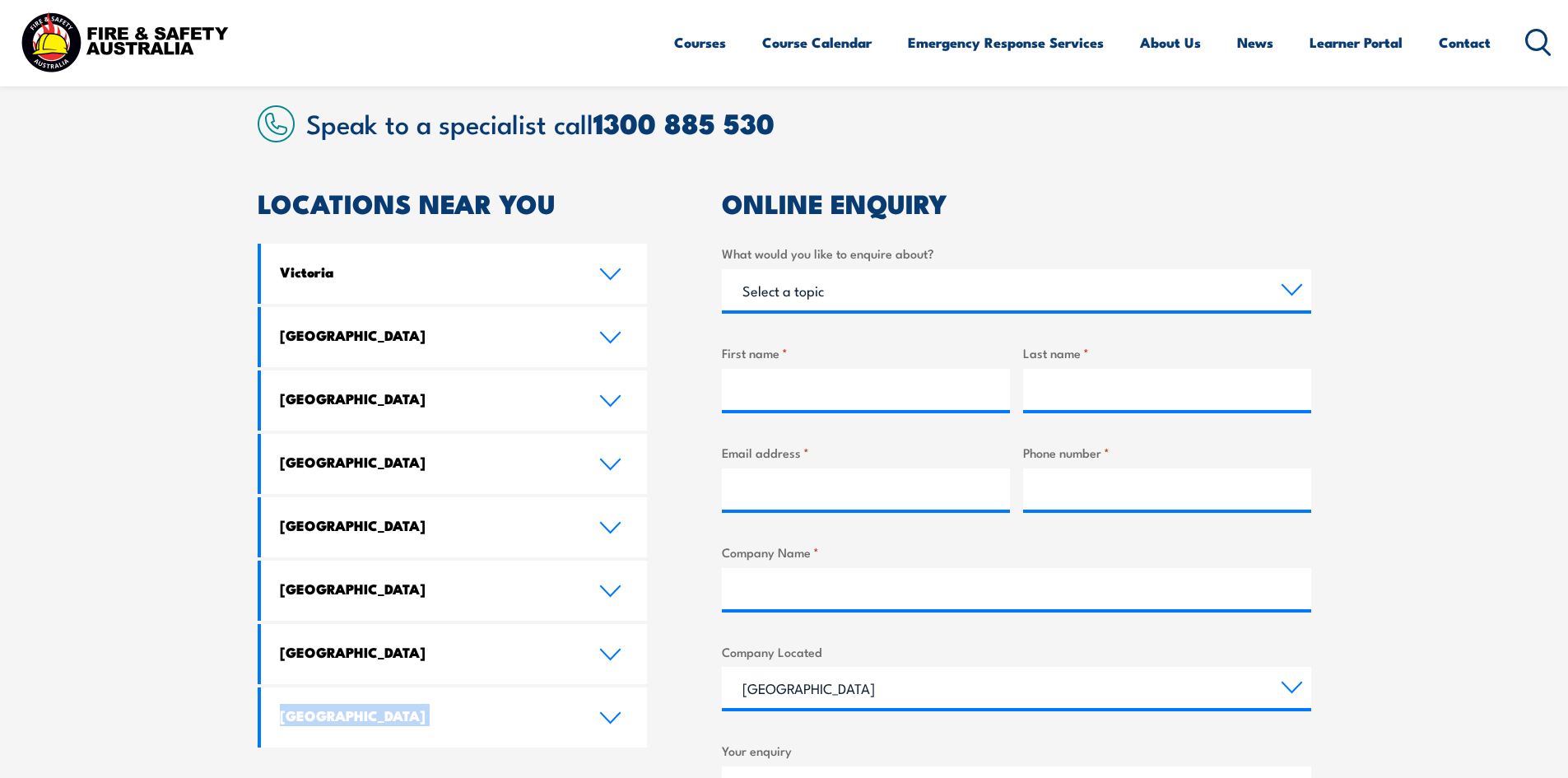
click at [648, 694] on div "LOCATIONS NEAR YOU [GEOGRAPHIC_DATA][PERSON_NAME] Fire & Safety [GEOGRAPHIC_DAT…" at bounding box center [785, 619] width 1054 height 856
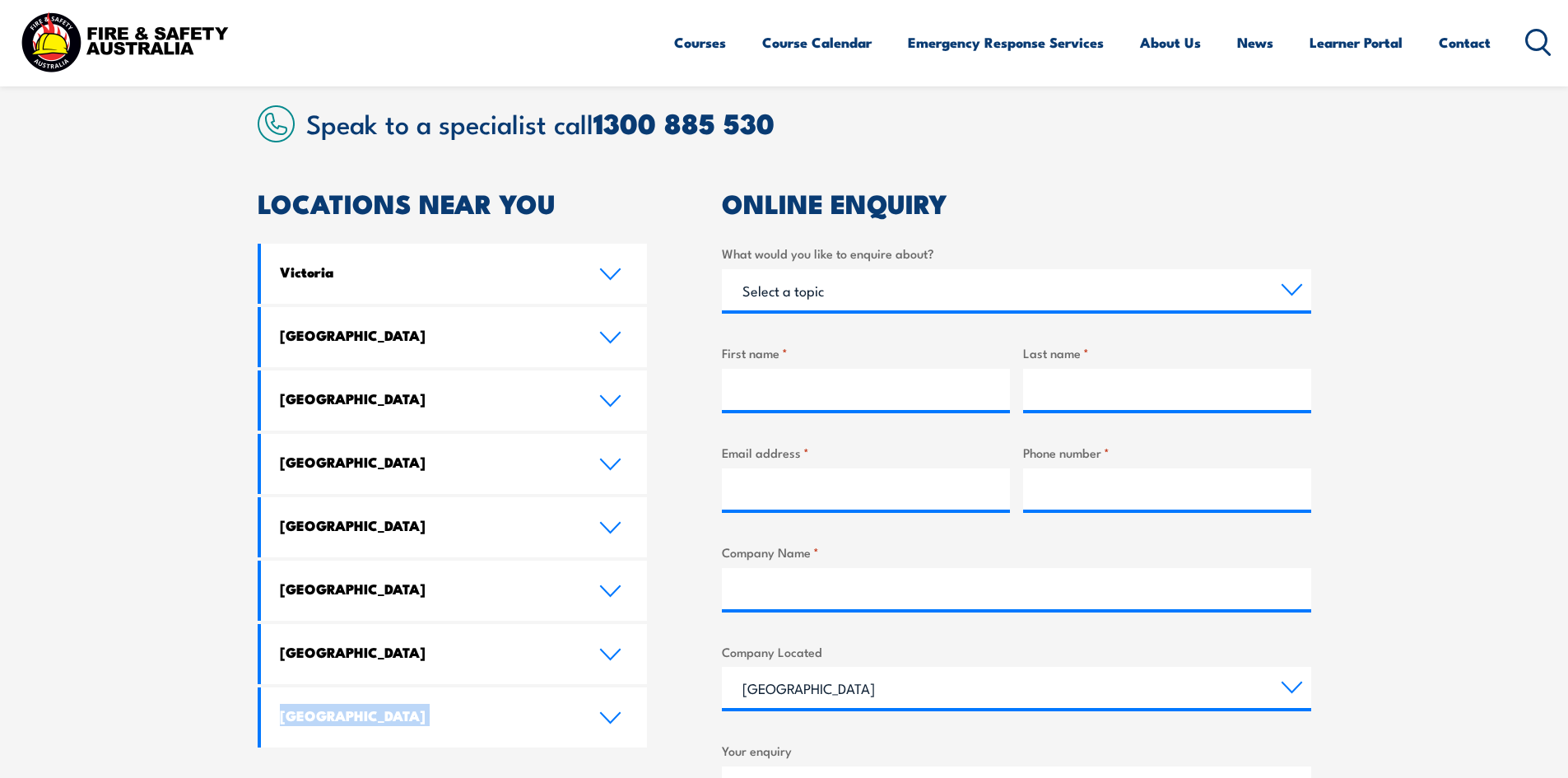
click at [648, 694] on div "LOCATIONS NEAR YOU [GEOGRAPHIC_DATA][PERSON_NAME] Fire & Safety [GEOGRAPHIC_DAT…" at bounding box center [785, 619] width 1054 height 856
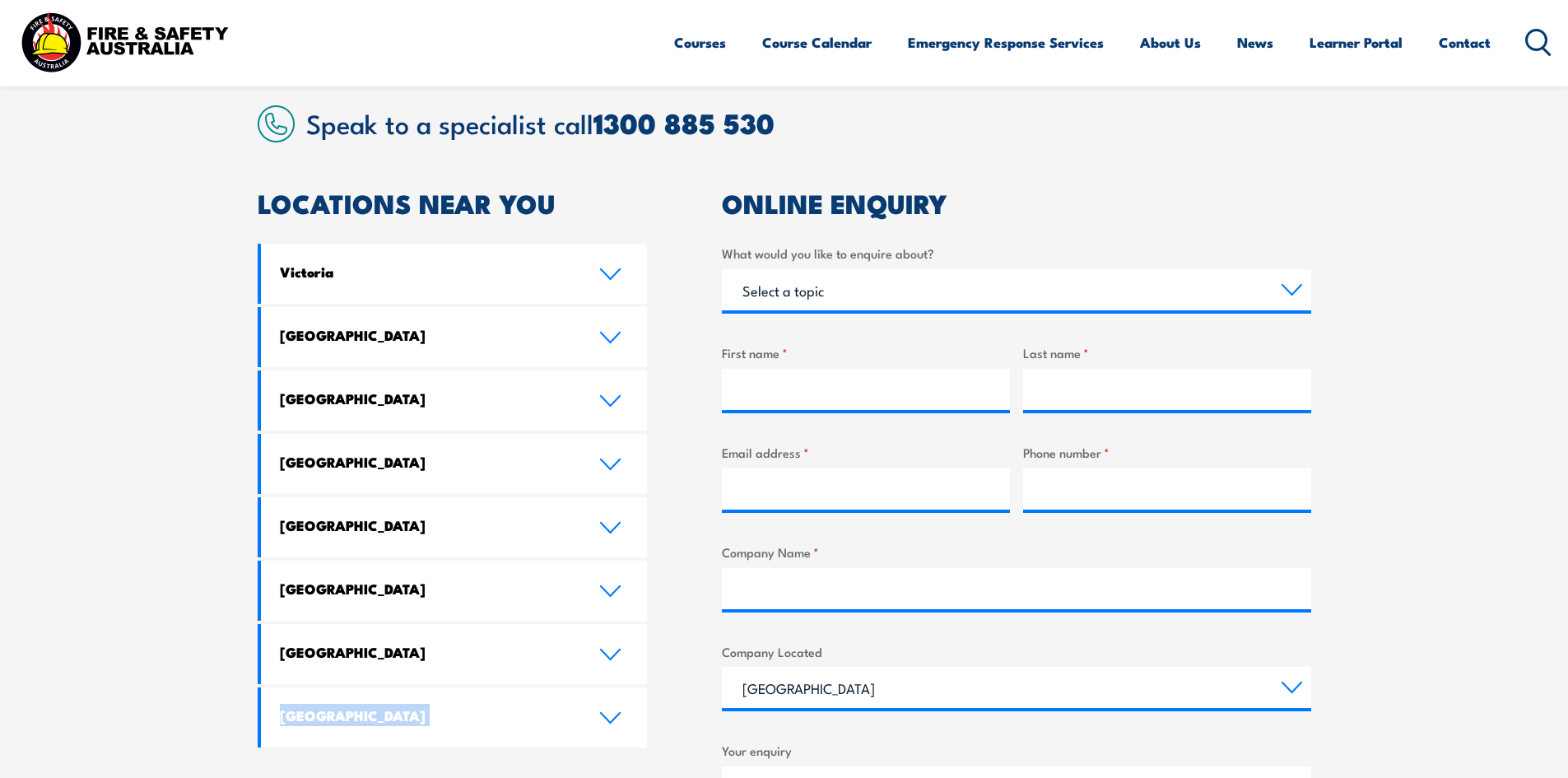
click at [648, 694] on div "LOCATIONS NEAR YOU [GEOGRAPHIC_DATA][PERSON_NAME] Fire & Safety [GEOGRAPHIC_DAT…" at bounding box center [785, 619] width 1054 height 856
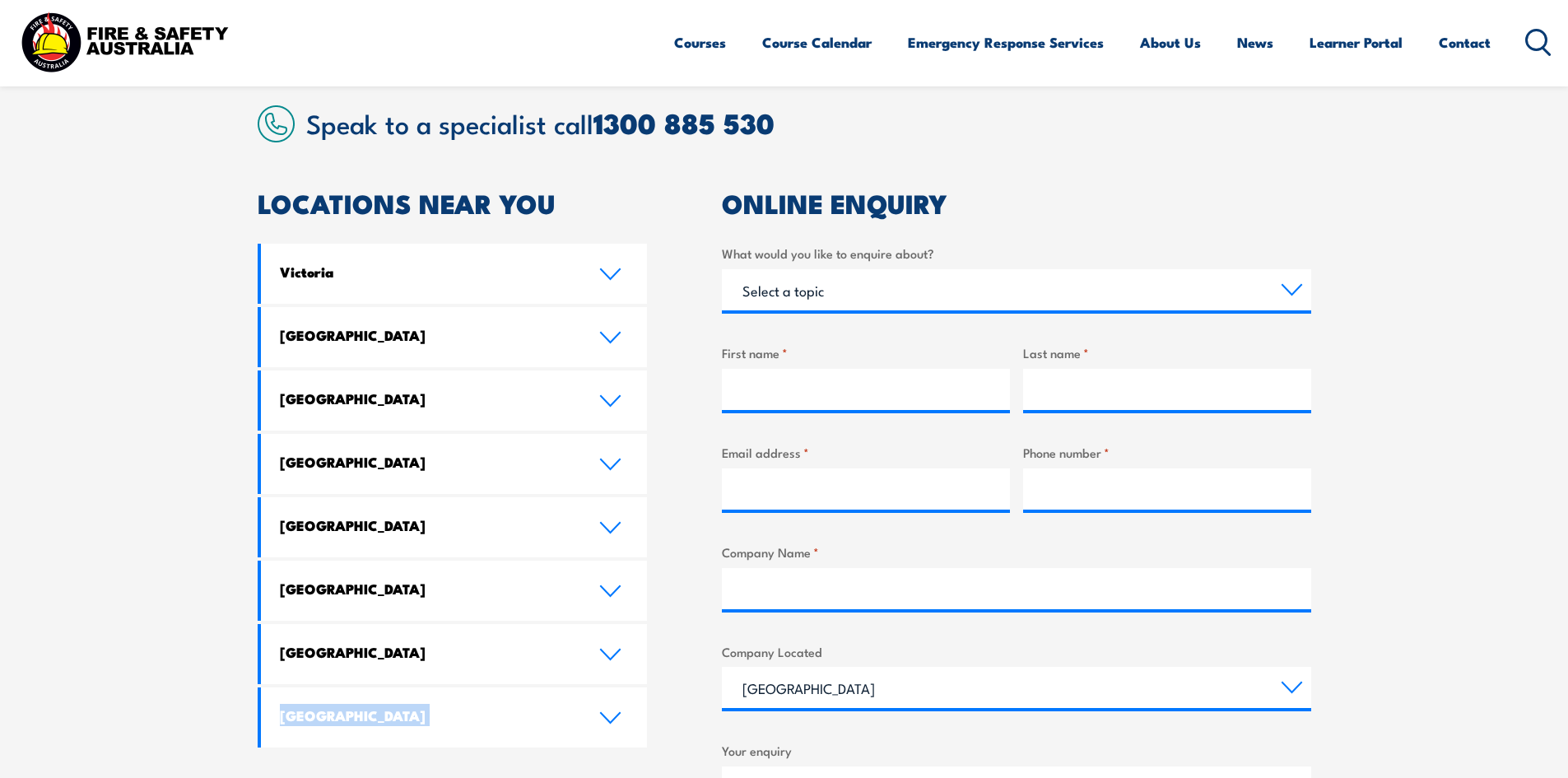
click at [648, 694] on div "LOCATIONS NEAR YOU [GEOGRAPHIC_DATA][PERSON_NAME] Fire & Safety [GEOGRAPHIC_DAT…" at bounding box center [785, 619] width 1054 height 856
drag, startPoint x: 648, startPoint y: 694, endPoint x: 659, endPoint y: 696, distance: 11.2
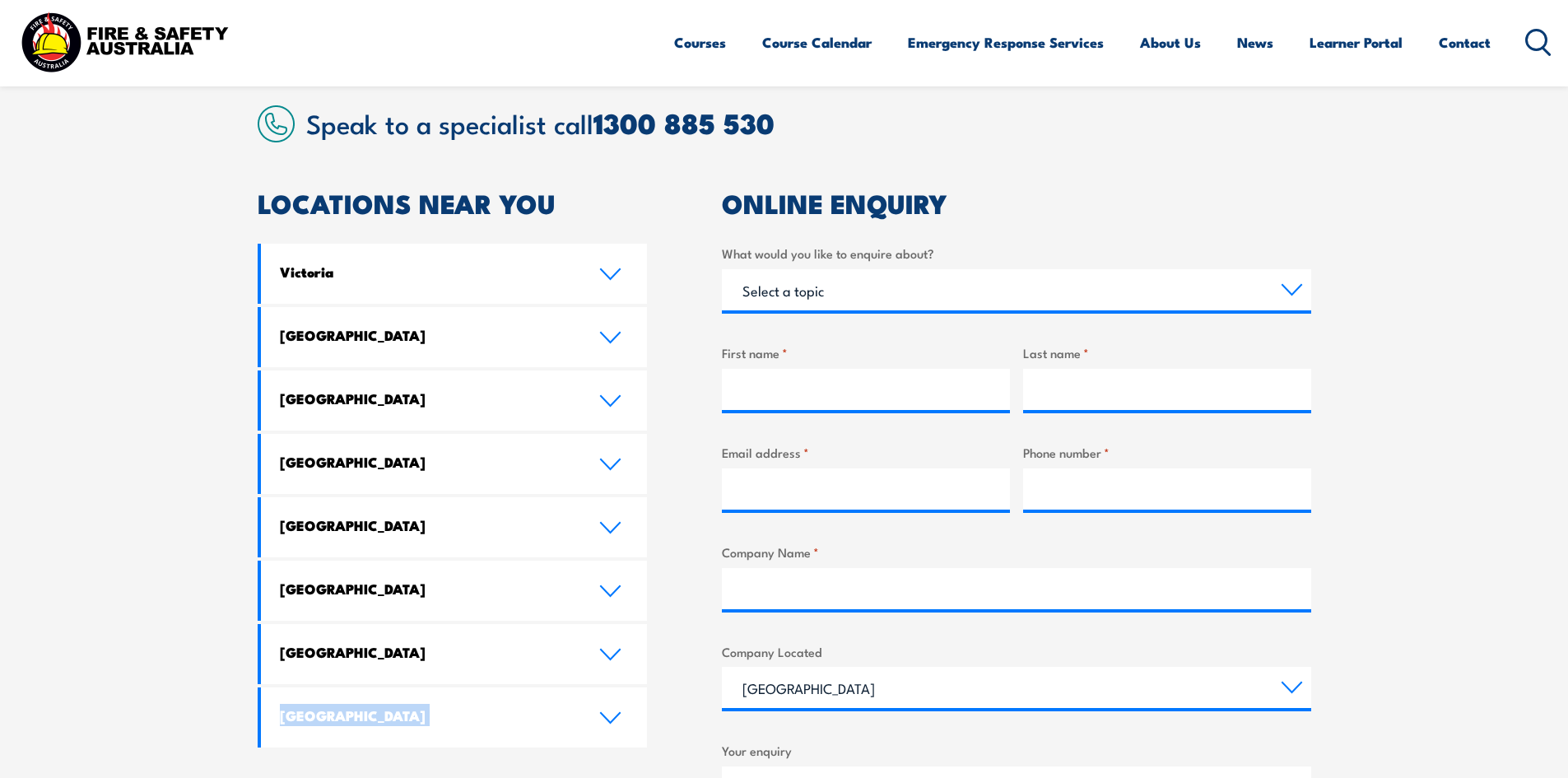
click at [648, 694] on div "LOCATIONS NEAR YOU [GEOGRAPHIC_DATA][PERSON_NAME] Fire & Safety [GEOGRAPHIC_DAT…" at bounding box center [785, 619] width 1054 height 856
click at [653, 695] on div "LOCATIONS NEAR YOU [GEOGRAPHIC_DATA][PERSON_NAME] Fire & Safety [GEOGRAPHIC_DAT…" at bounding box center [785, 619] width 1054 height 856
drag, startPoint x: 677, startPoint y: 699, endPoint x: 787, endPoint y: 633, distance: 128.3
click at [759, 654] on div "LOCATIONS NEAR YOU [GEOGRAPHIC_DATA][PERSON_NAME] Fire & Safety [GEOGRAPHIC_DAT…" at bounding box center [785, 619] width 1054 height 856
click at [780, 635] on div "What would you like to enquire about? Select a topic Training Emergency Respons…" at bounding box center [1017, 610] width 590 height 734
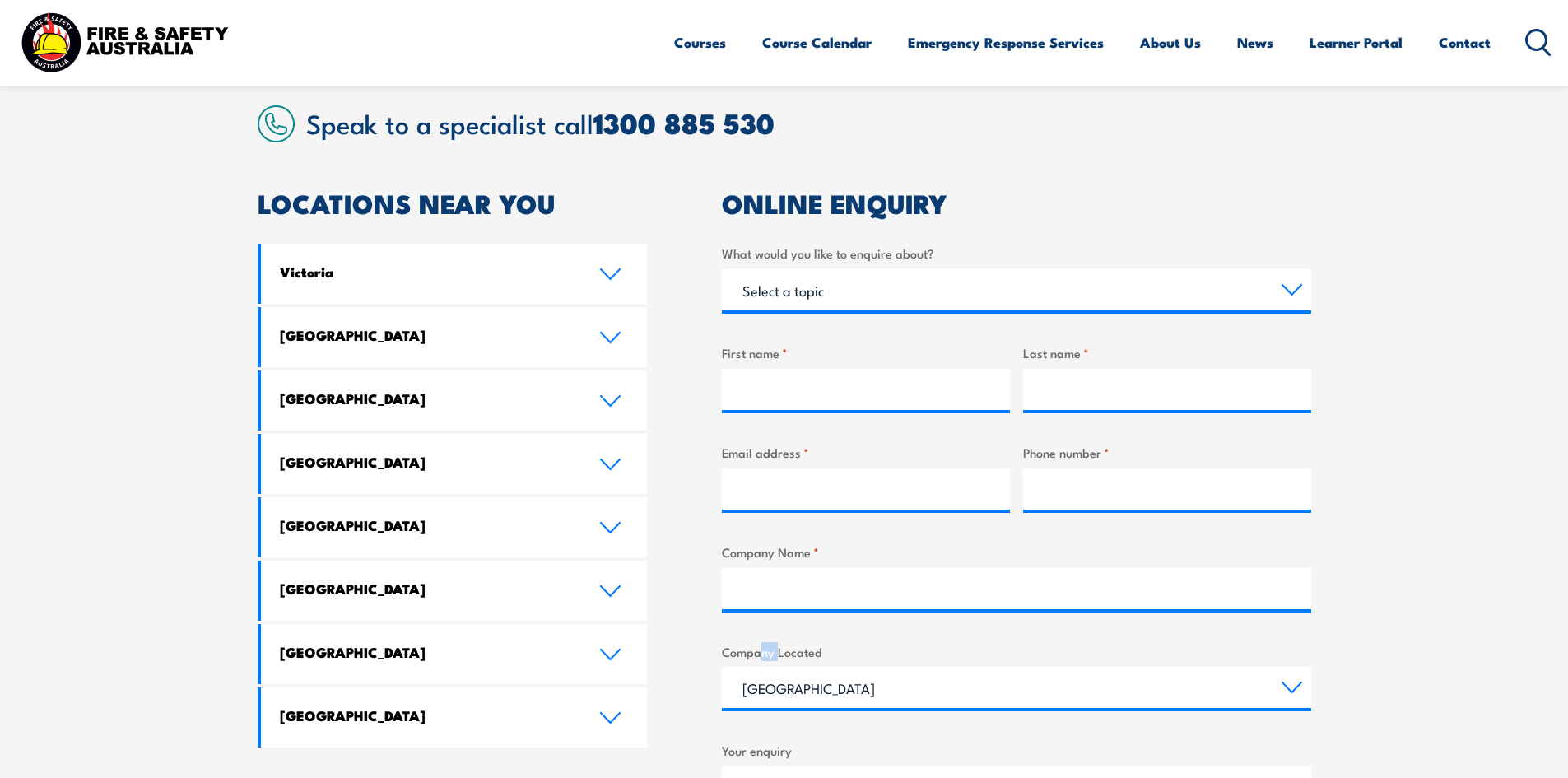
drag, startPoint x: 787, startPoint y: 633, endPoint x: 806, endPoint y: 630, distance: 19.2
click at [800, 630] on div "What would you like to enquire about? Select a topic Training Emergency Respons…" at bounding box center [1017, 610] width 590 height 734
drag, startPoint x: 806, startPoint y: 630, endPoint x: 844, endPoint y: 628, distance: 38.1
click at [843, 631] on div "What would you like to enquire about? Select a topic Training Emergency Respons…" at bounding box center [1017, 610] width 590 height 734
drag, startPoint x: 837, startPoint y: 616, endPoint x: 944, endPoint y: 525, distance: 140.5
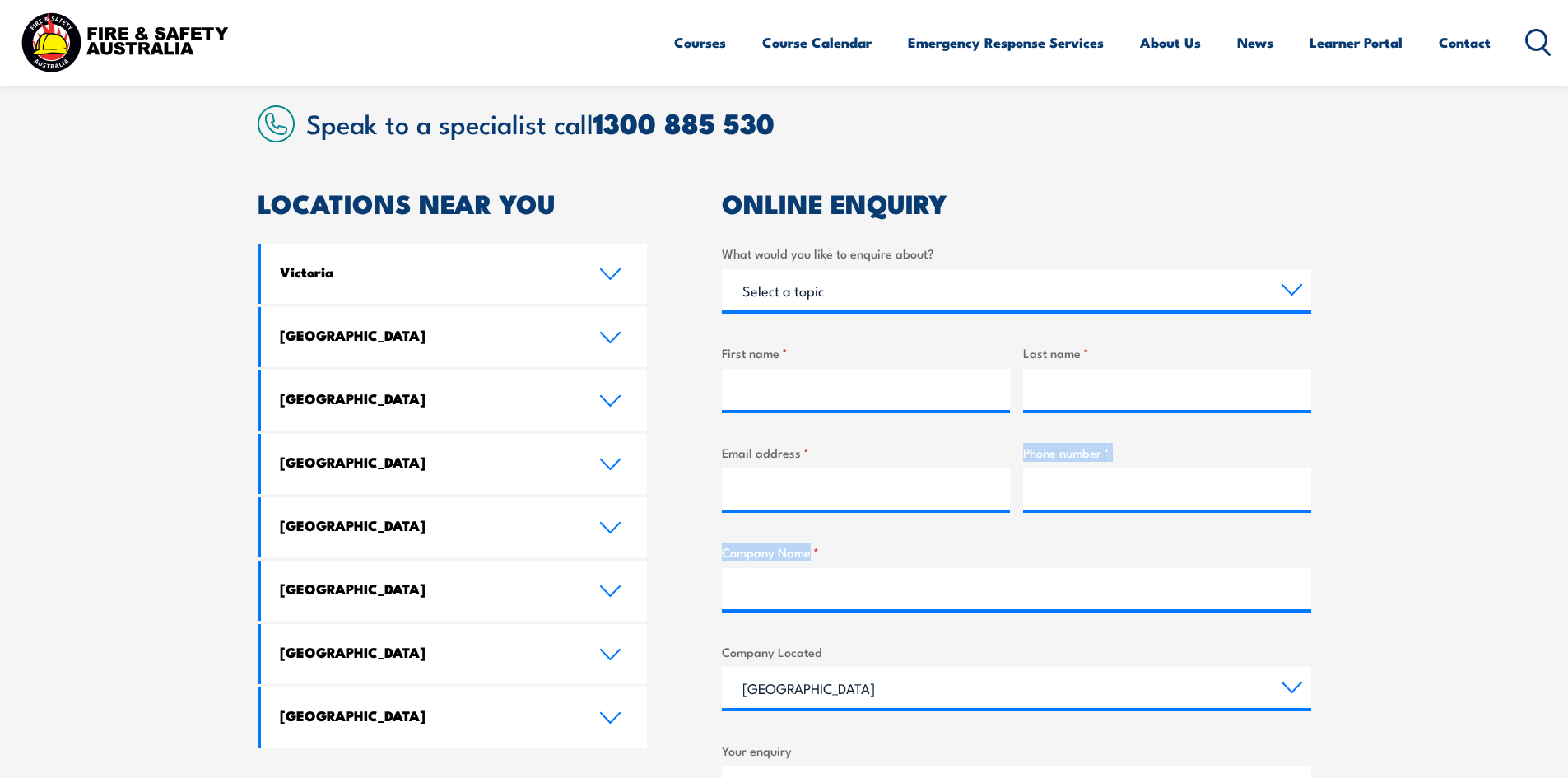
click at [944, 525] on div "What would you like to enquire about? Select a topic Training Emergency Respons…" at bounding box center [1017, 610] width 590 height 734
drag, startPoint x: 944, startPoint y: 525, endPoint x: 990, endPoint y: 516, distance: 46.9
click at [990, 516] on div "What would you like to enquire about? Select a topic Training Emergency Respons…" at bounding box center [1017, 610] width 590 height 734
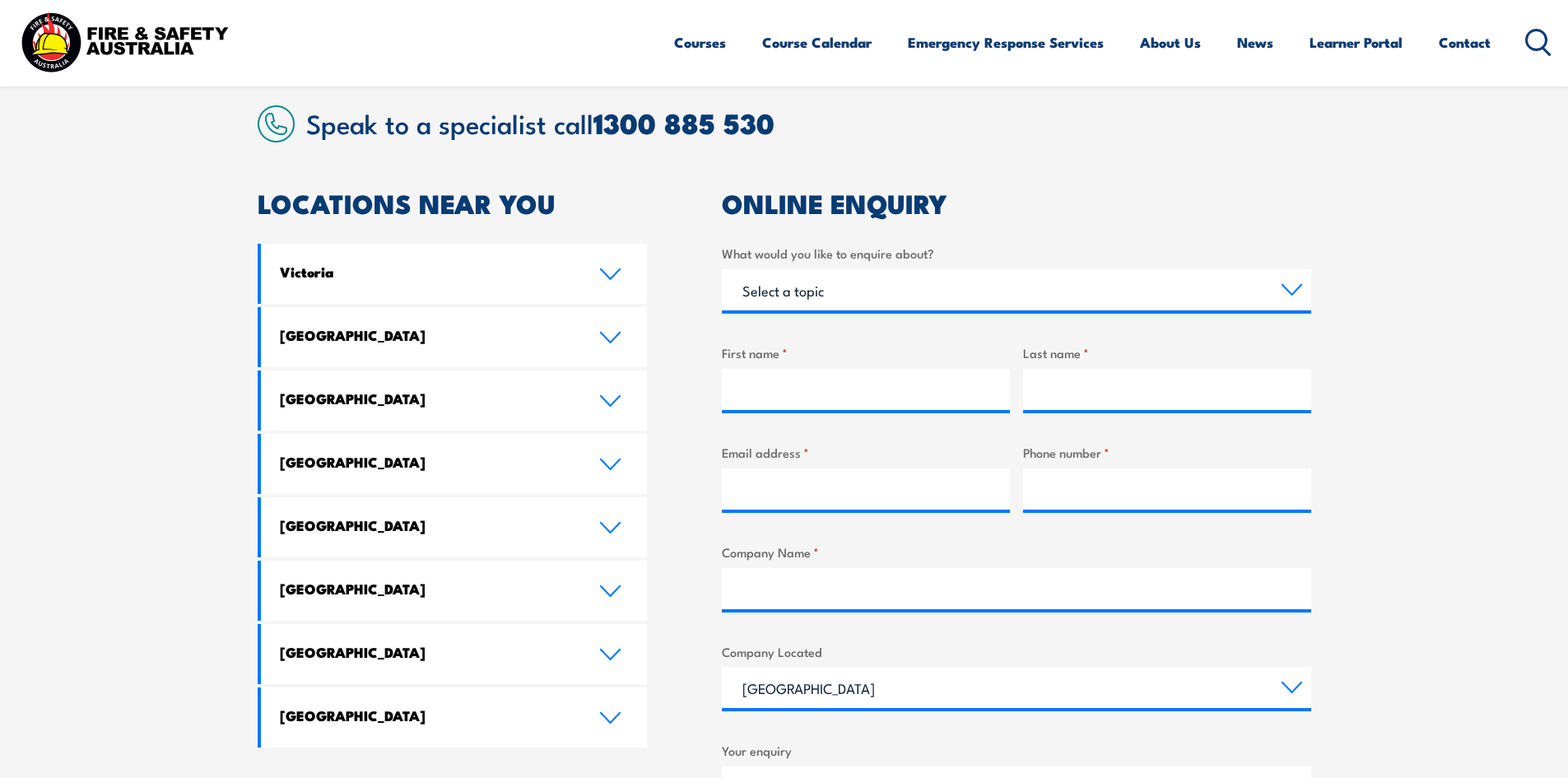
click at [990, 516] on div "What would you like to enquire about? Select a topic Training Emergency Respons…" at bounding box center [1017, 610] width 590 height 734
drag, startPoint x: 990, startPoint y: 516, endPoint x: 1169, endPoint y: 493, distance: 180.5
click at [1167, 499] on div "What would you like to enquire about? Select a topic Training Emergency Respons…" at bounding box center [1017, 610] width 590 height 734
click at [1152, 497] on input "Phone number *" at bounding box center [1168, 489] width 288 height 41
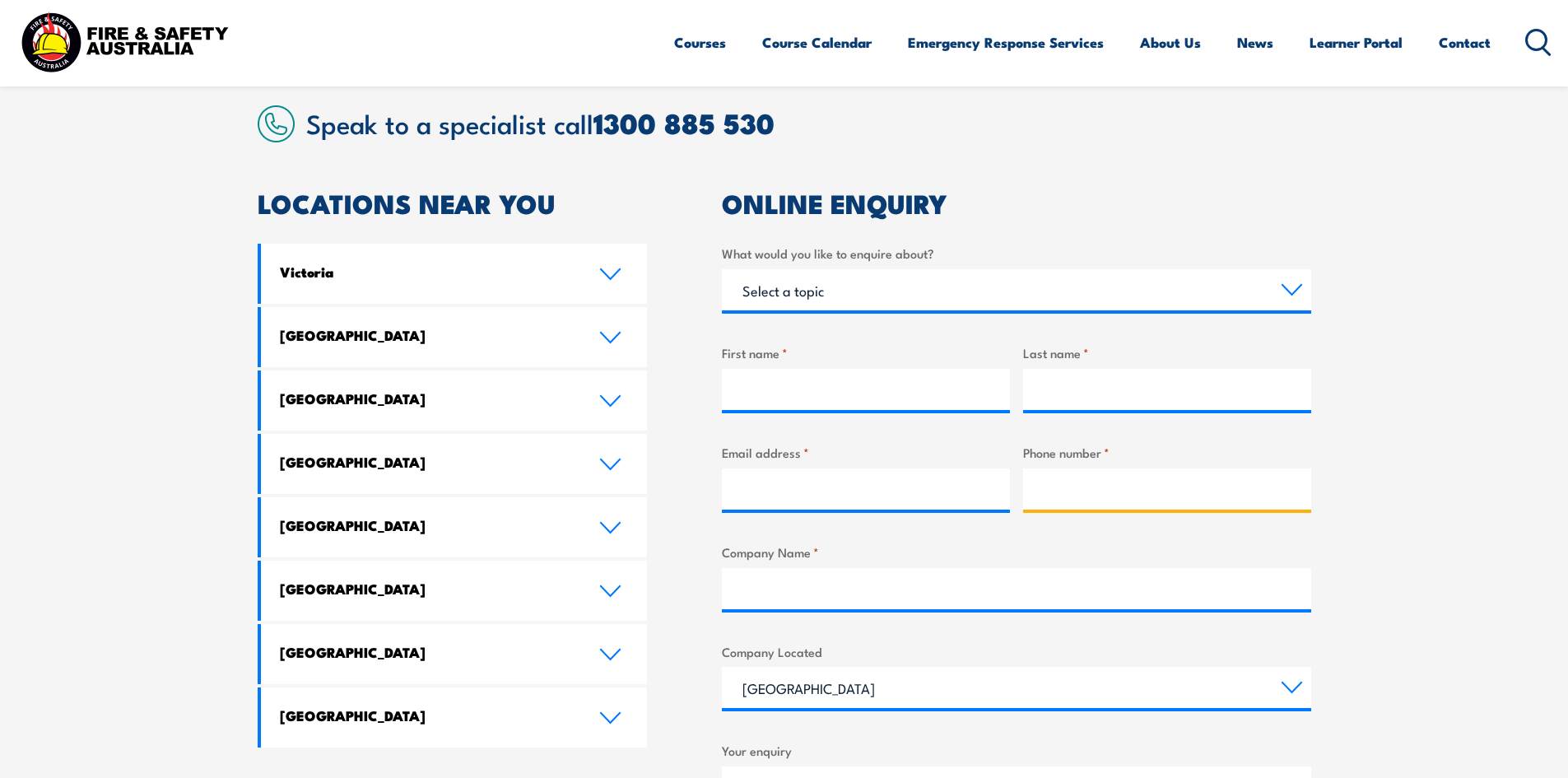
click at [1149, 498] on input "Phone number *" at bounding box center [1168, 489] width 288 height 41
drag, startPoint x: 1149, startPoint y: 498, endPoint x: 1201, endPoint y: 482, distance: 54.4
click at [1192, 482] on input "Phone number *" at bounding box center [1168, 489] width 288 height 41
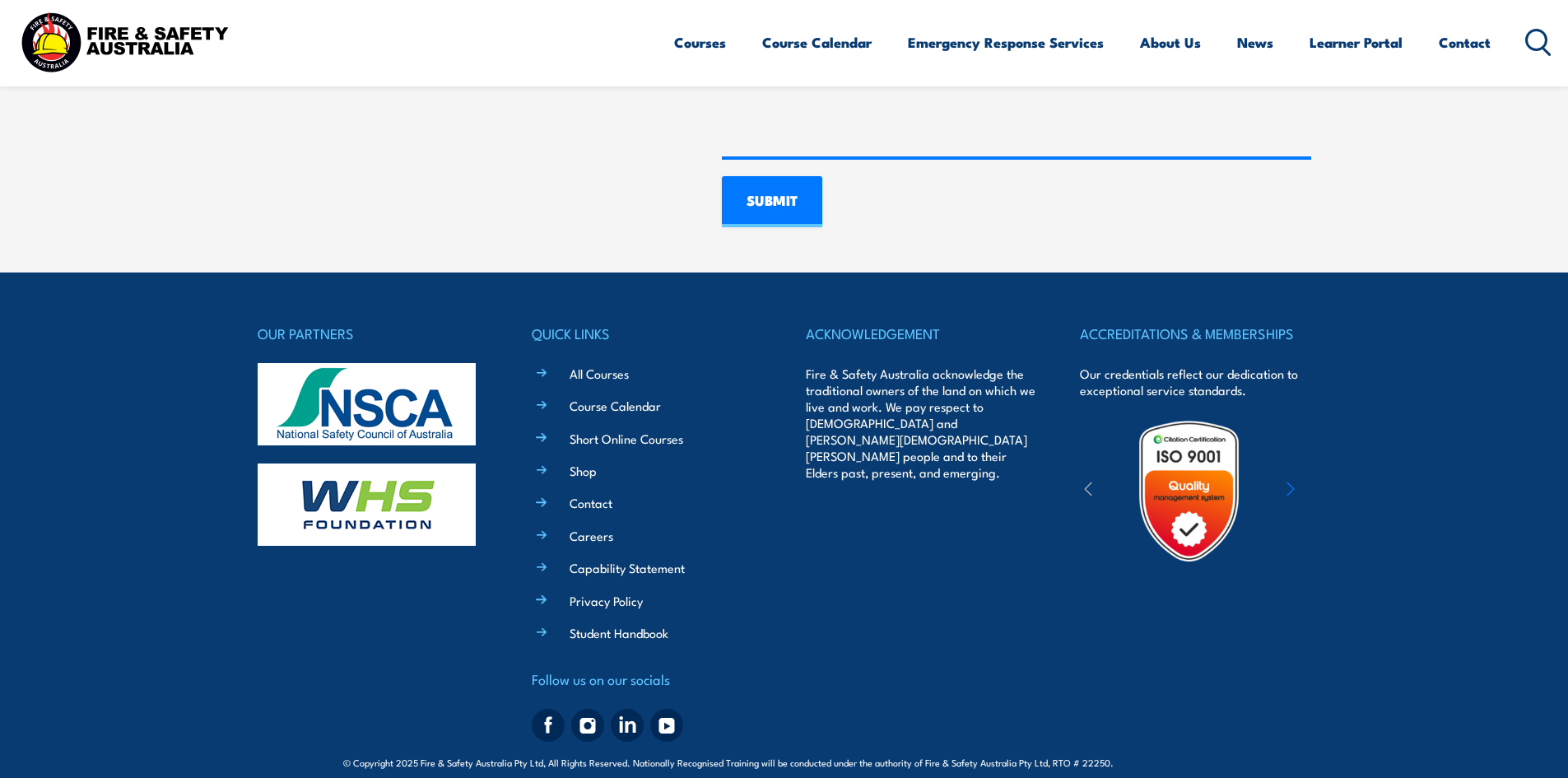
scroll to position [1252, 0]
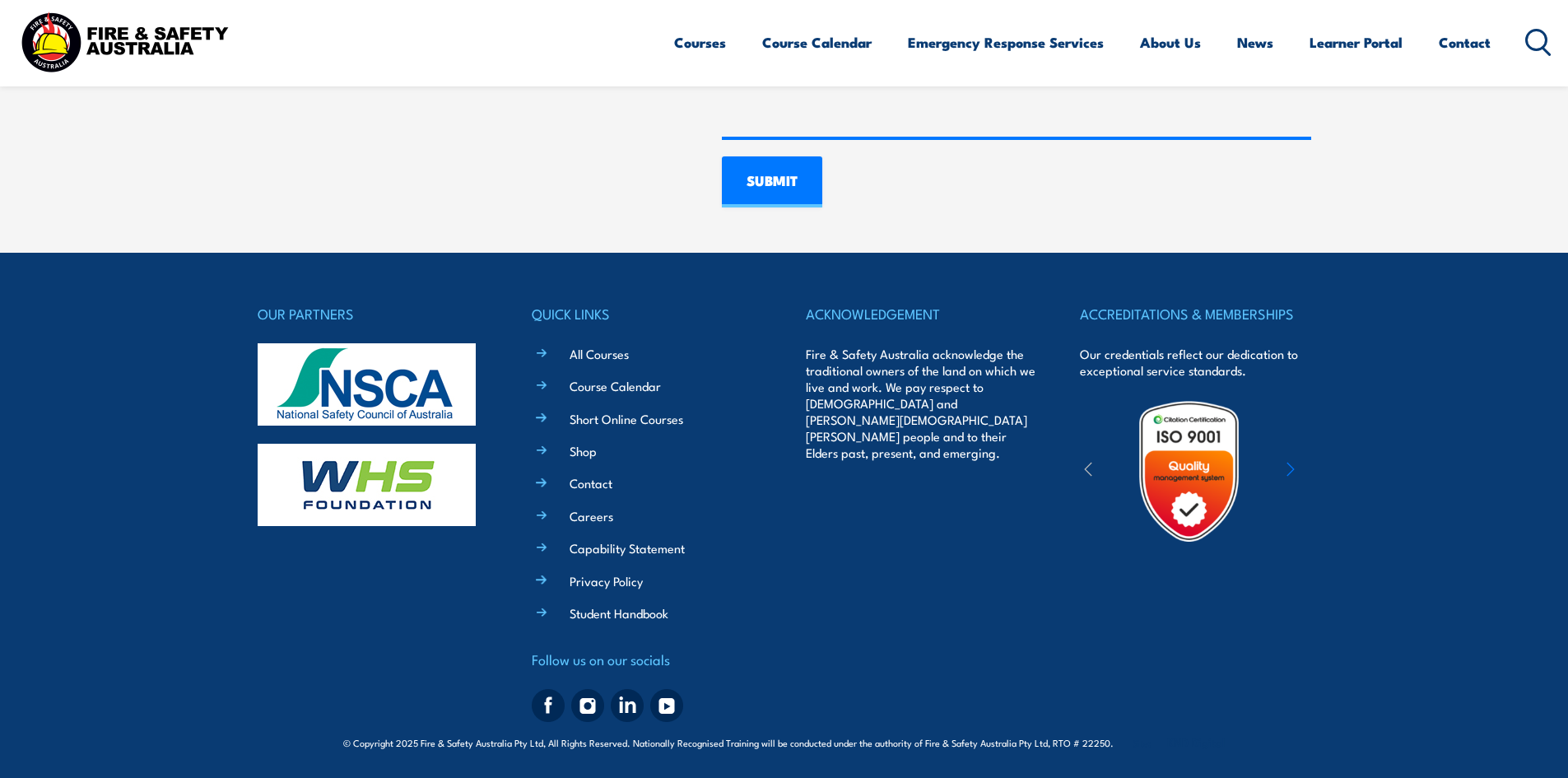
click at [1105, 371] on p "Our credentials reflect our dedication to exceptional service standards." at bounding box center [1195, 362] width 231 height 33
click at [1107, 368] on p "Our credentials reflect our dedication to exceptional service standards." at bounding box center [1195, 362] width 231 height 33
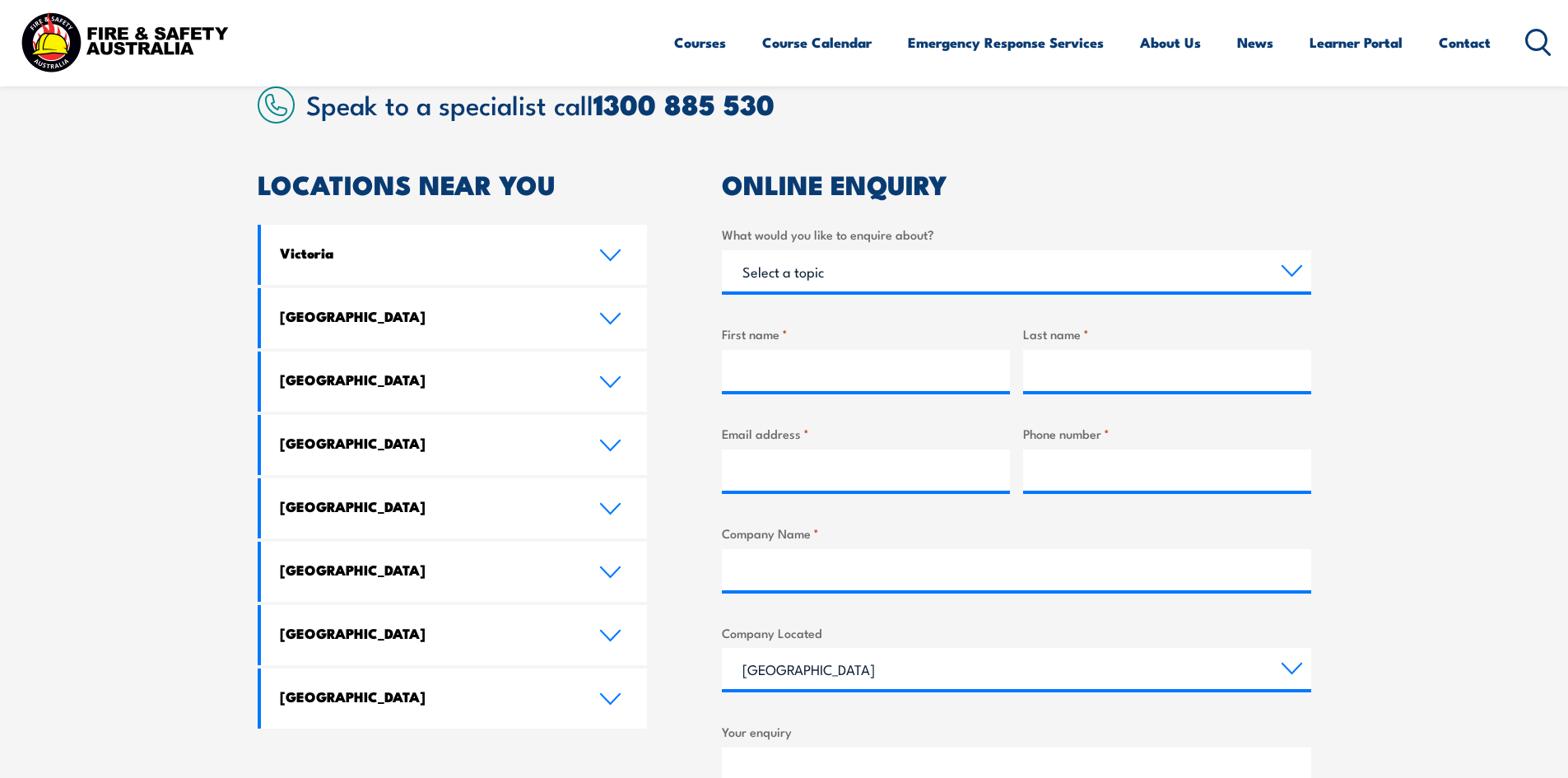
scroll to position [429, 0]
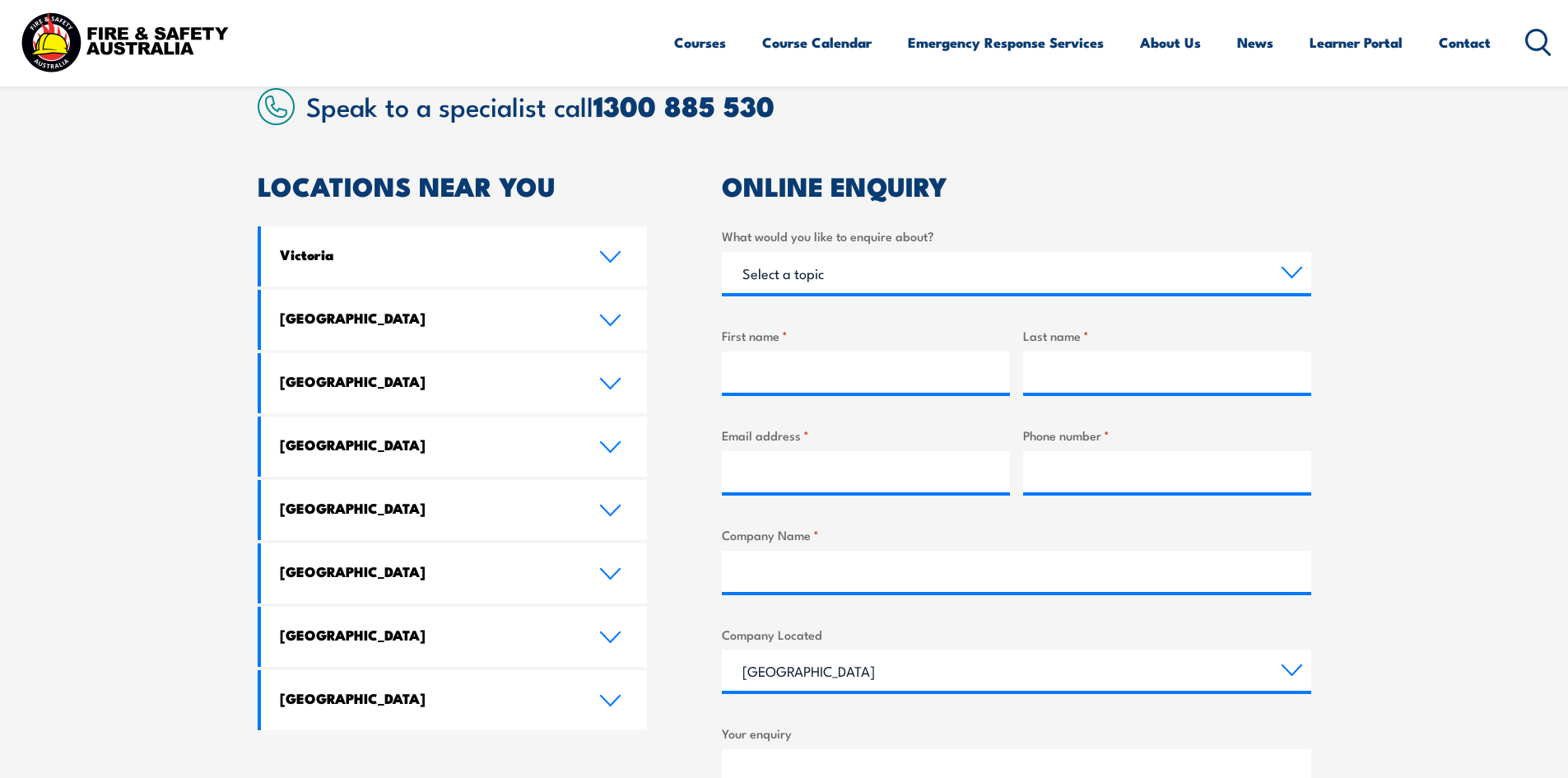
click at [1291, 392] on div at bounding box center [1168, 372] width 288 height 41
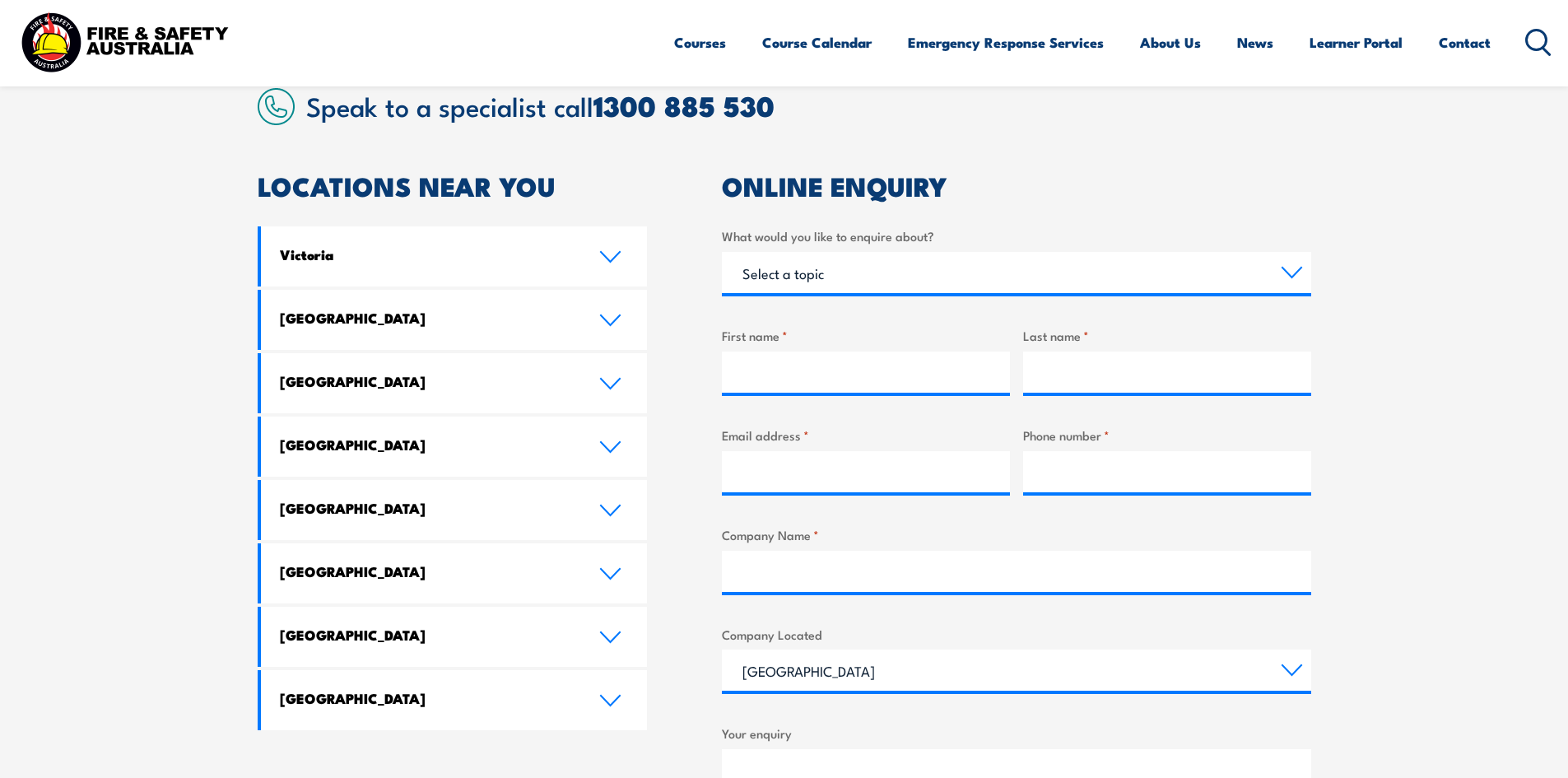
click at [1302, 392] on div at bounding box center [1168, 372] width 288 height 41
click at [1297, 399] on div "What would you like to enquire about? Select a topic Training Emergency Respons…" at bounding box center [1017, 594] width 590 height 734
click at [1296, 399] on div "What would you like to enquire about? Select a topic Training Emergency Respons…" at bounding box center [1017, 594] width 590 height 734
drag, startPoint x: 1296, startPoint y: 399, endPoint x: 1290, endPoint y: 421, distance: 22.8
click at [1296, 399] on div "What would you like to enquire about? Select a topic Training Emergency Respons…" at bounding box center [1017, 594] width 590 height 734
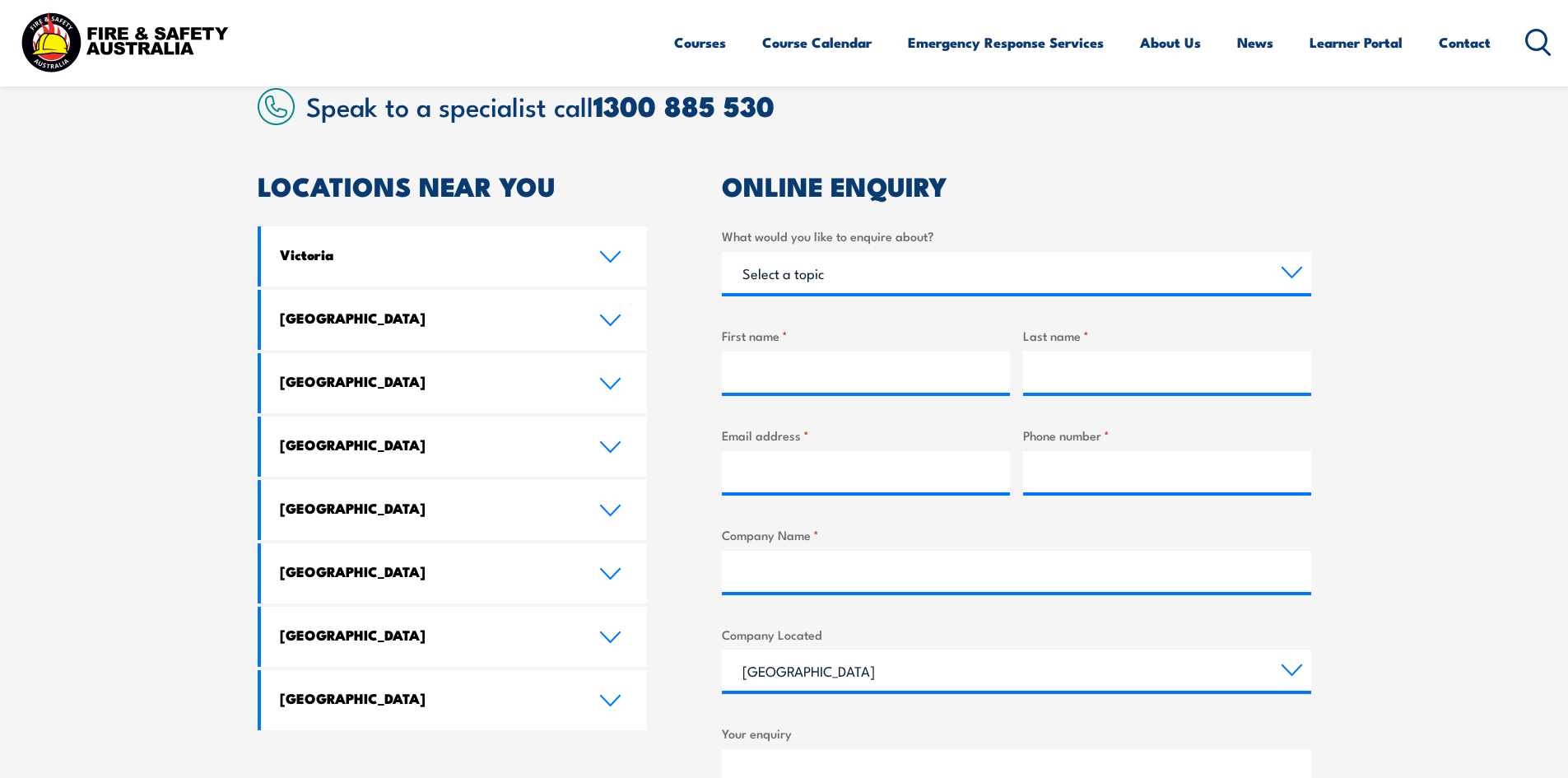
click at [1266, 447] on div "Phone number *" at bounding box center [1168, 459] width 288 height 67
click at [1265, 447] on div "Phone number *" at bounding box center [1168, 459] width 288 height 67
click at [1265, 442] on div "Phone number *" at bounding box center [1168, 459] width 288 height 67
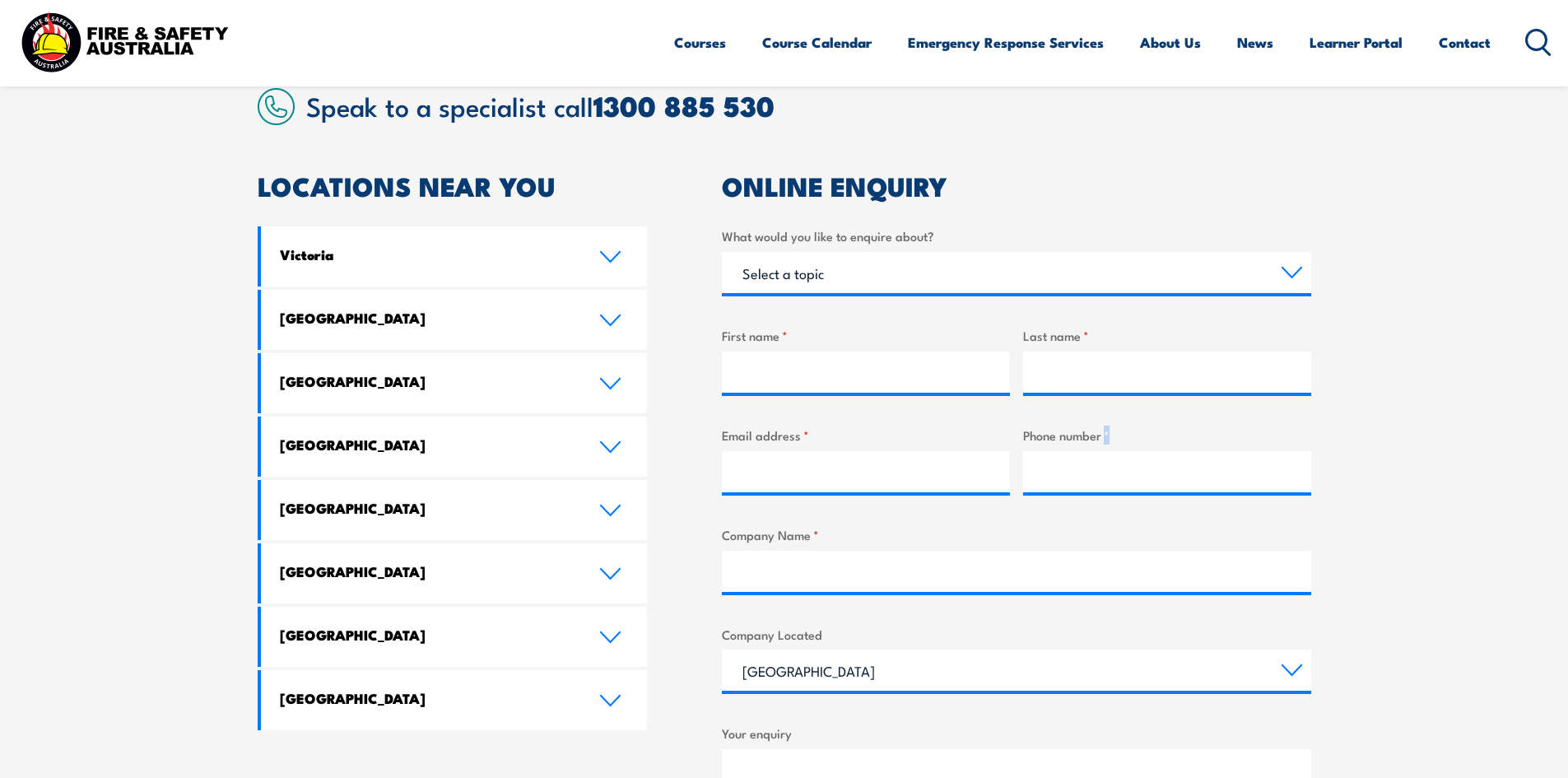
click at [1265, 441] on label "Phone number *" at bounding box center [1168, 435] width 288 height 19
click at [1265, 451] on input "Phone number *" at bounding box center [1168, 472] width 288 height 41
click at [1267, 436] on label "Phone number *" at bounding box center [1168, 435] width 288 height 19
click at [1267, 451] on input "Phone number *" at bounding box center [1168, 472] width 288 height 41
drag, startPoint x: 1278, startPoint y: 426, endPoint x: 1247, endPoint y: 424, distance: 31.1
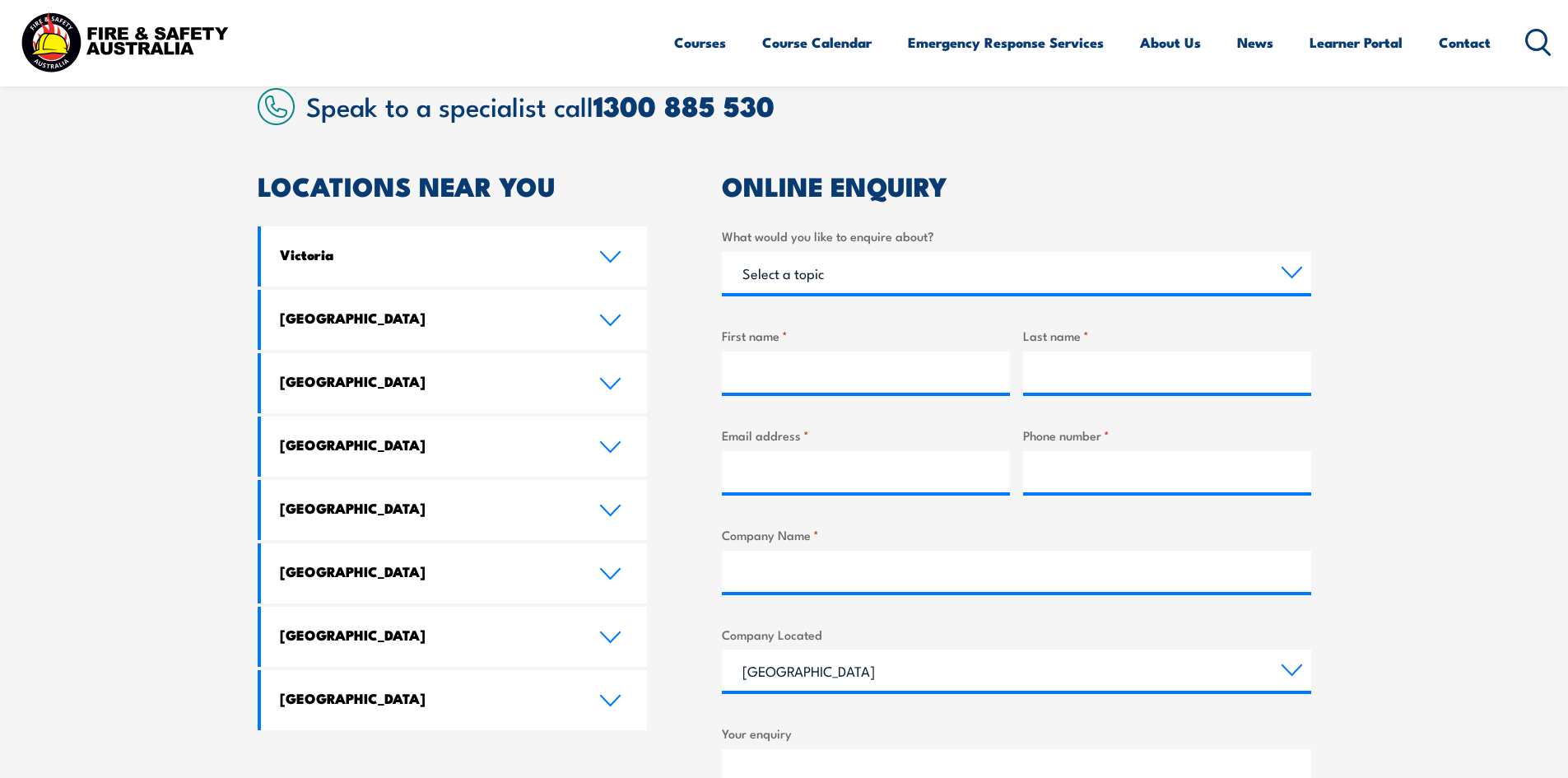
click at [1247, 424] on div "What would you like to enquire about? Select a topic Training Emergency Respons…" at bounding box center [1017, 594] width 590 height 734
click at [1246, 424] on div "What would you like to enquire about? Select a topic Training Emergency Respons…" at bounding box center [1017, 594] width 590 height 734
click at [1248, 424] on div "What would you like to enquire about? Select a topic Training Emergency Respons…" at bounding box center [1017, 594] width 590 height 734
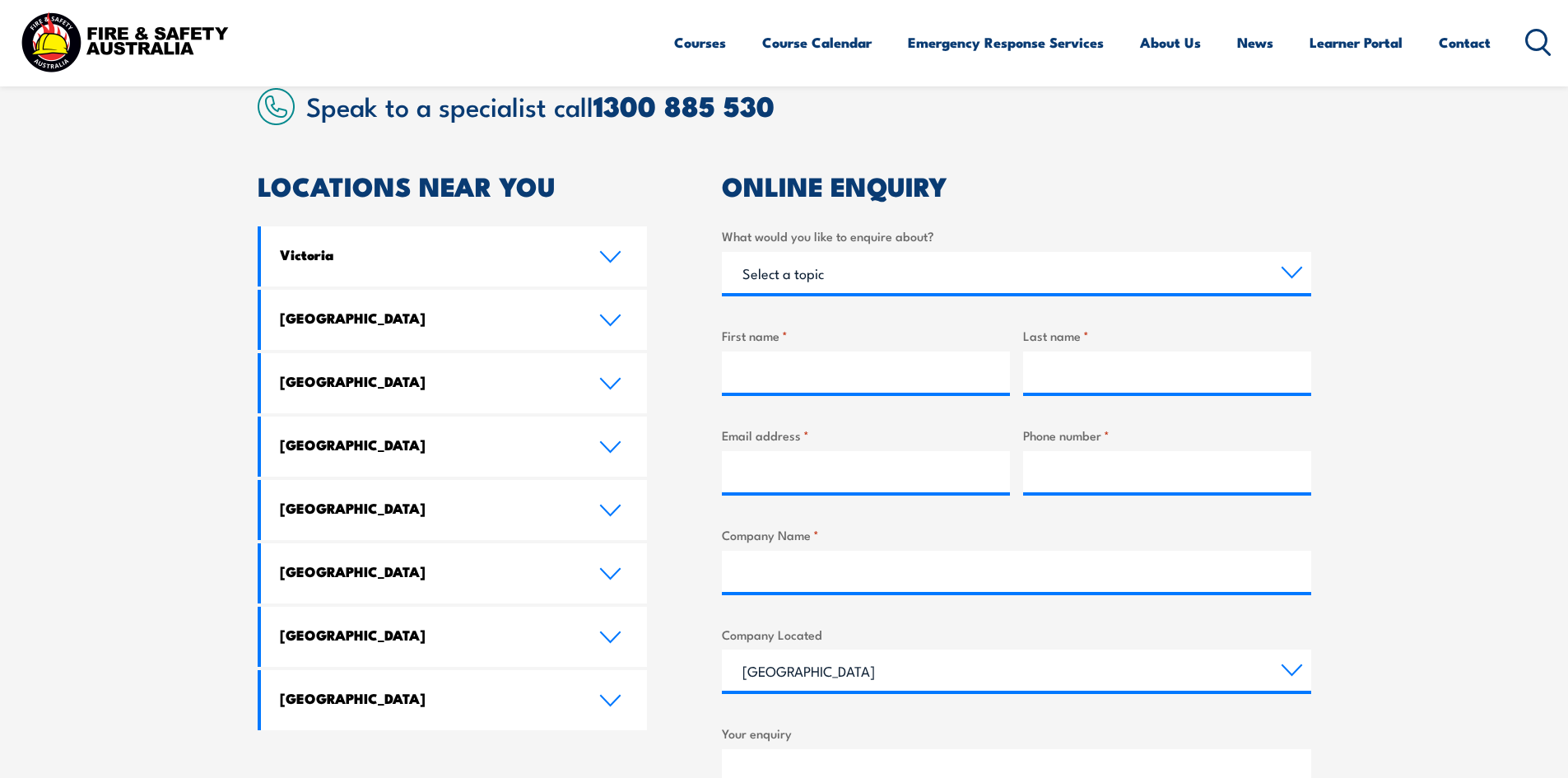
drag, startPoint x: 1254, startPoint y: 427, endPoint x: 1063, endPoint y: 385, distance: 195.6
click at [1107, 391] on div "What would you like to enquire about? Select a topic Training Emergency Respons…" at bounding box center [1017, 594] width 590 height 734
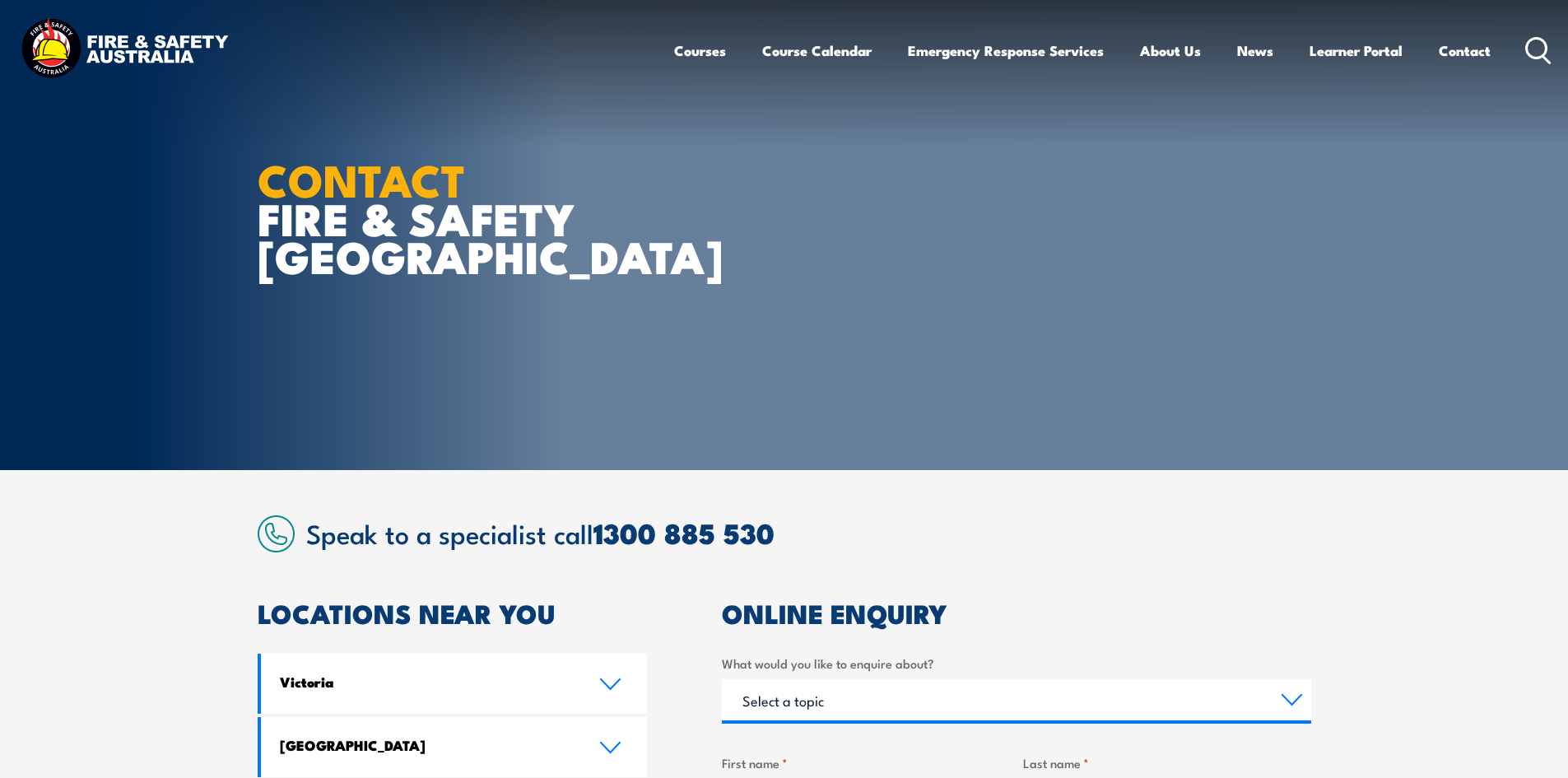
scroll to position [0, 0]
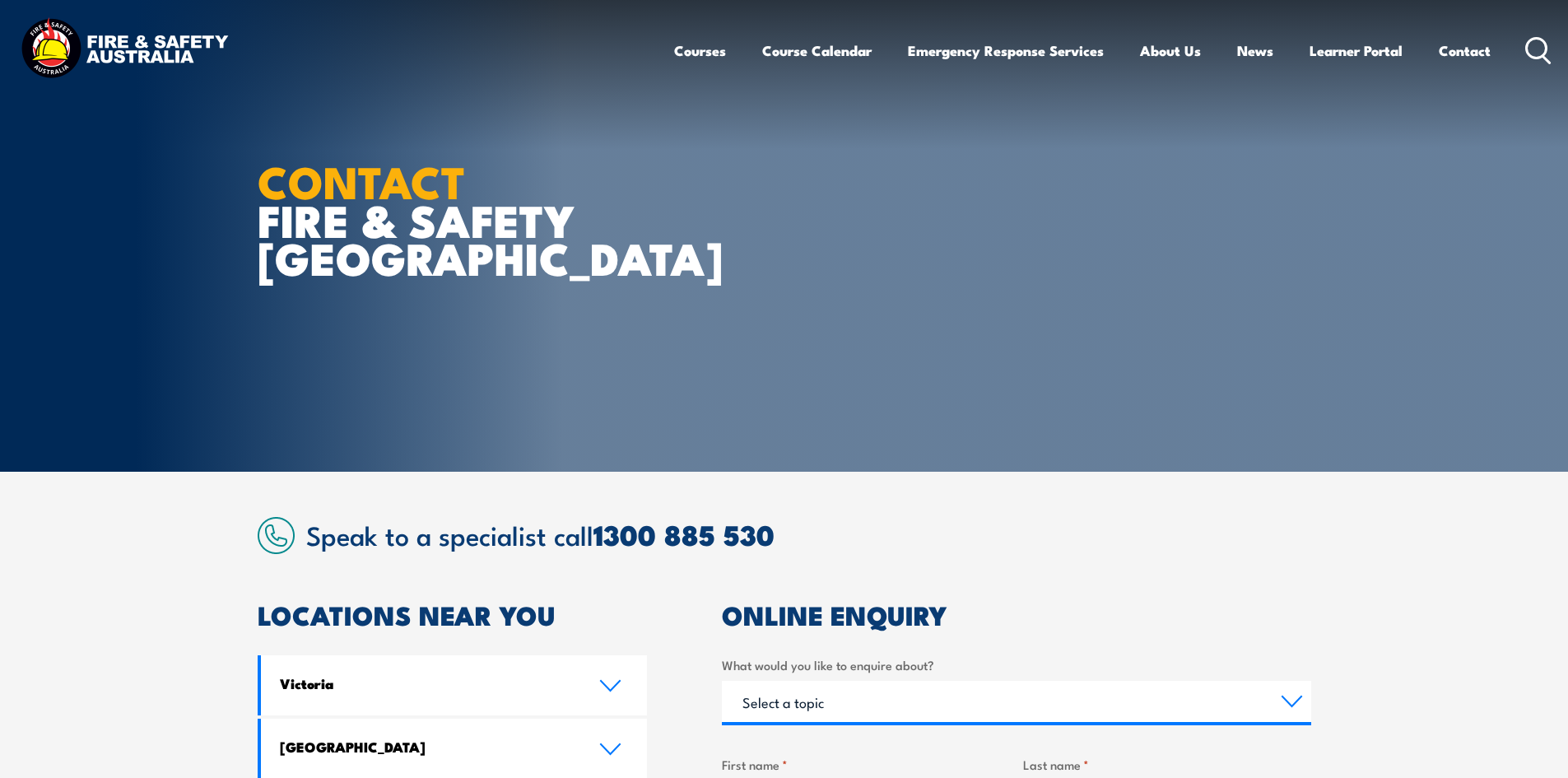
click at [140, 143] on section "CONTACT FIRE & SAFETY [GEOGRAPHIC_DATA]" at bounding box center [784, 235] width 1568 height 472
drag, startPoint x: 906, startPoint y: 509, endPoint x: 897, endPoint y: 505, distance: 9.8
